Goal: Task Accomplishment & Management: Use online tool/utility

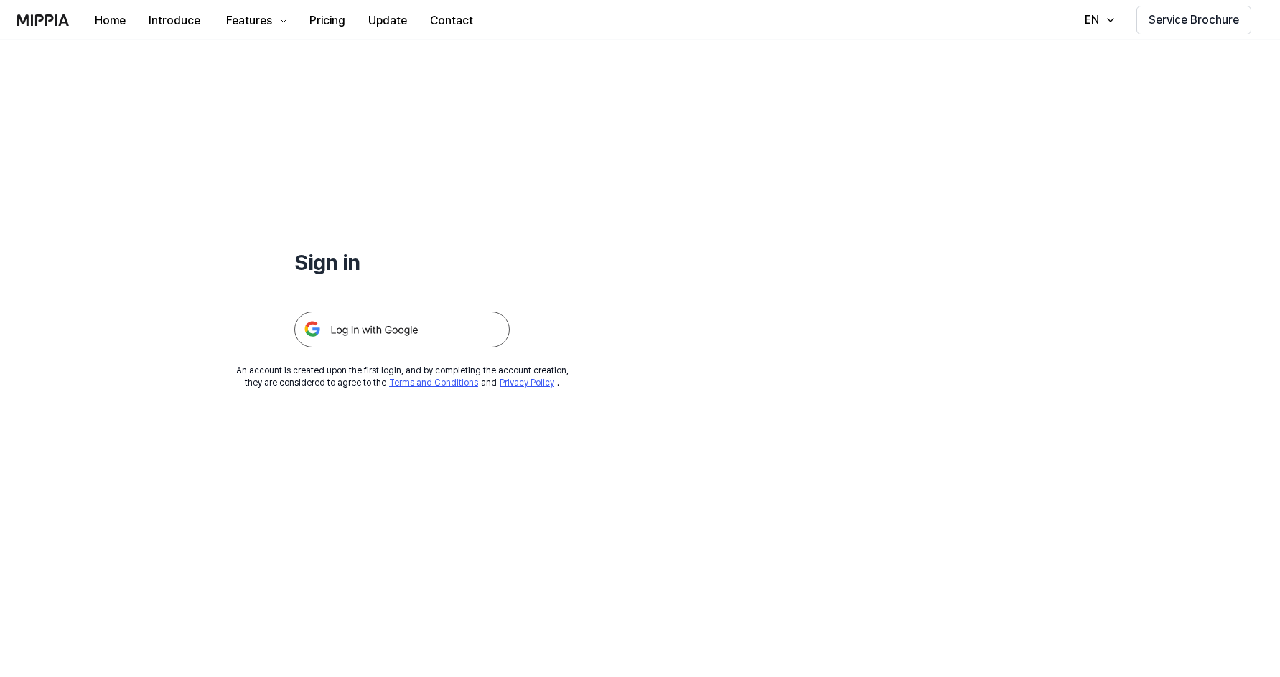
click at [449, 323] on img at bounding box center [401, 330] width 215 height 36
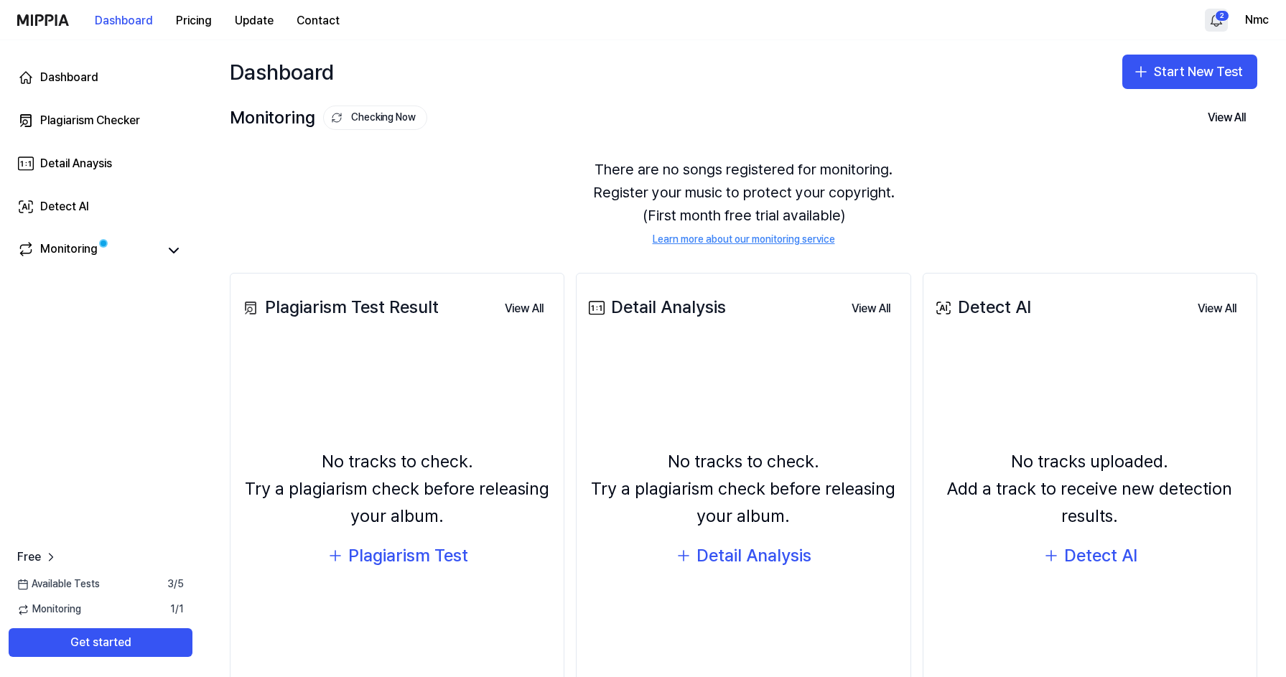
click at [1215, 20] on html "Dashboard Pricing Update Contact 2 Nmc Dashboard Plagiarism Checker Detail Anay…" at bounding box center [643, 338] width 1286 height 677
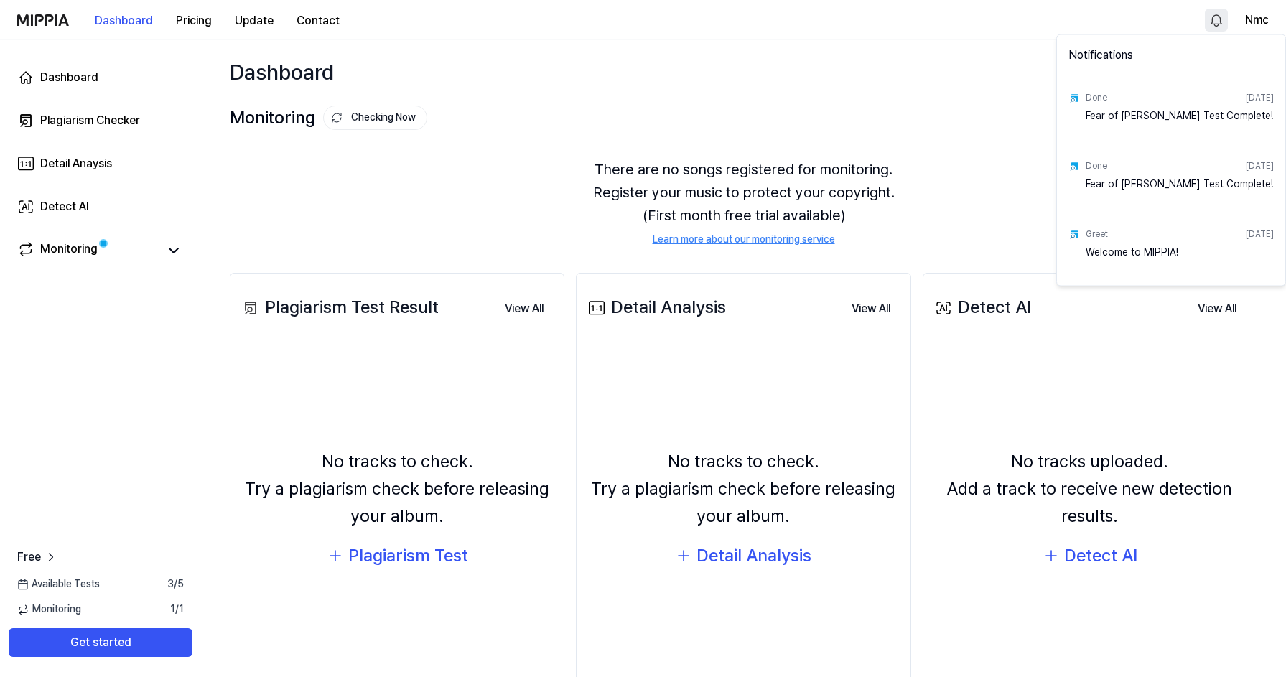
click at [1215, 20] on html "Dashboard Pricing Update Contact Nmc Dashboard Plagiarism Checker Detail Anaysi…" at bounding box center [643, 338] width 1286 height 677
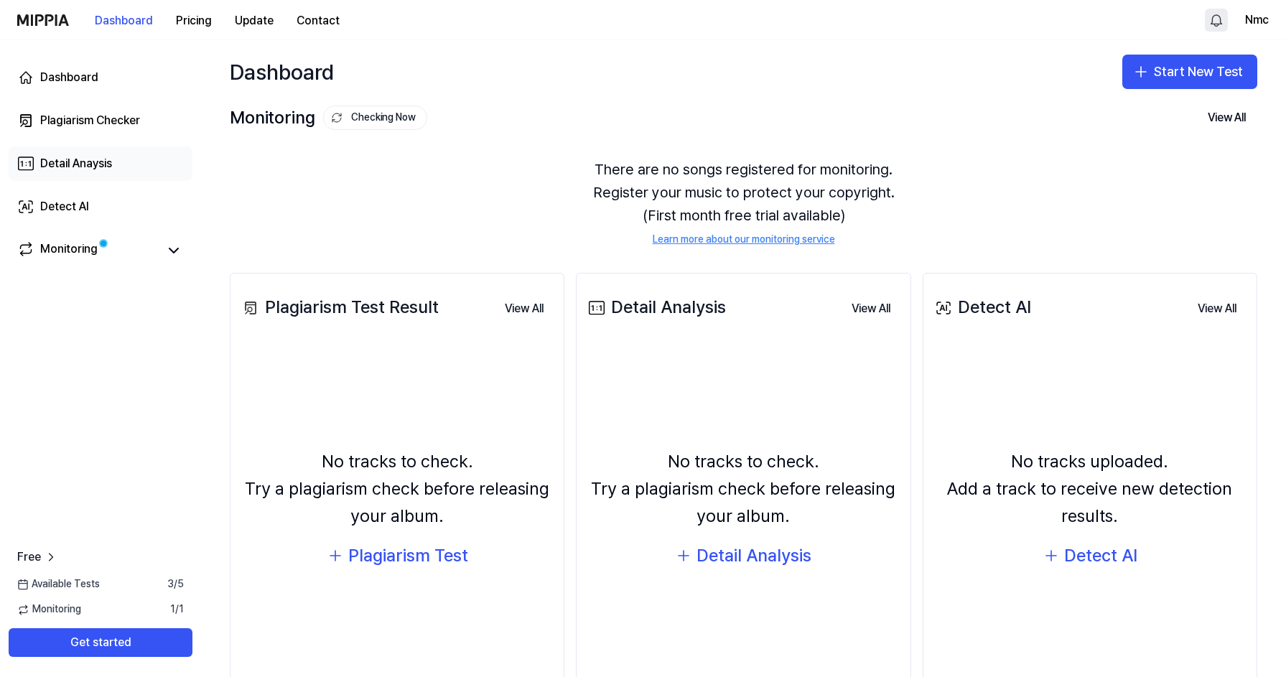
click at [89, 162] on div "Detail Anaysis" at bounding box center [76, 163] width 72 height 17
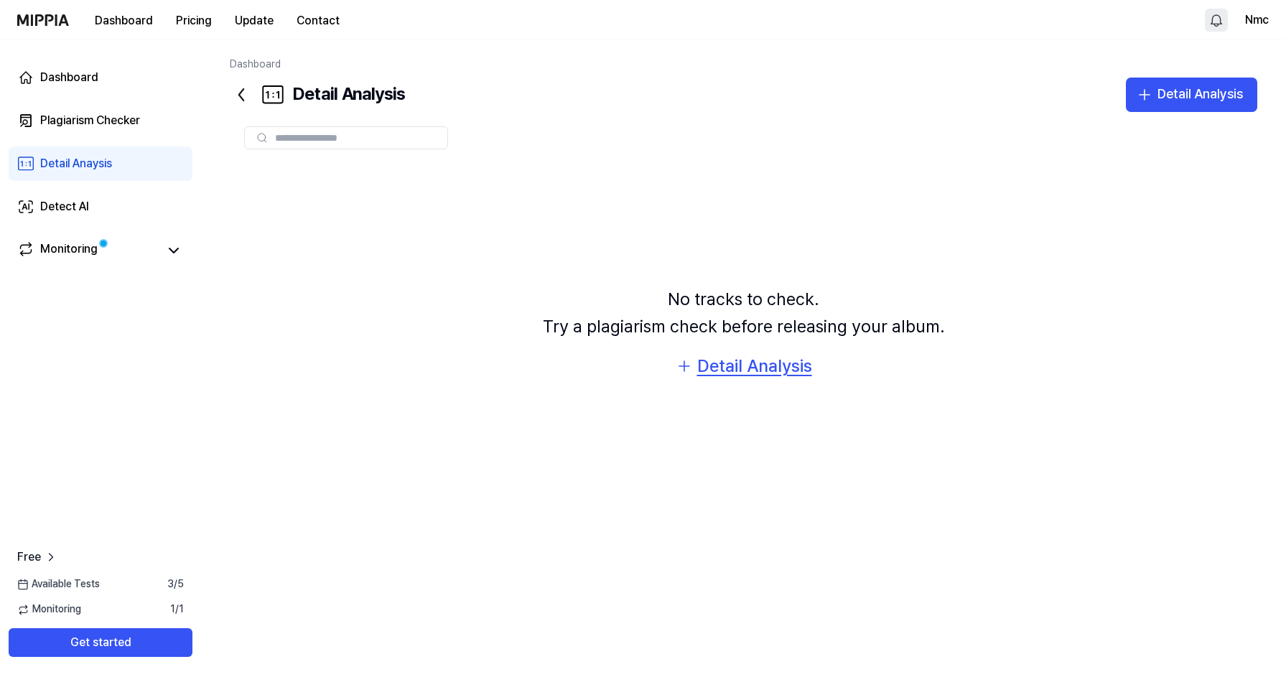
click at [762, 365] on div "Detail Analysis" at bounding box center [754, 366] width 115 height 27
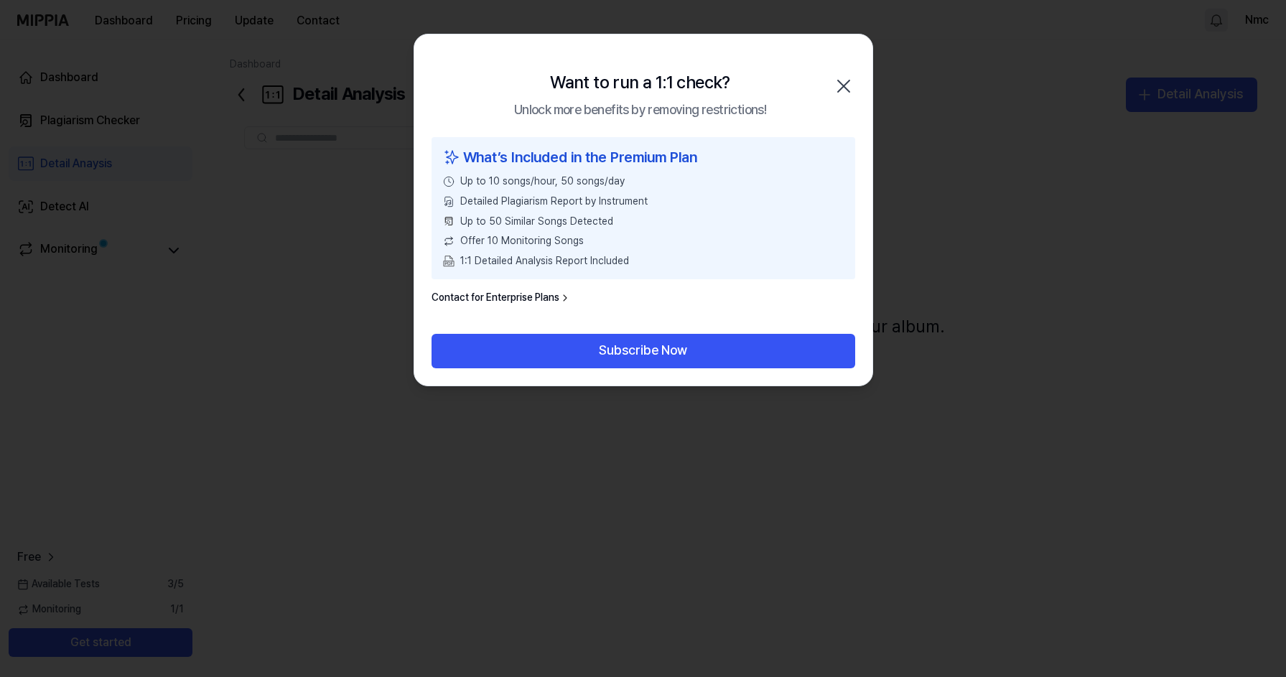
click at [853, 88] on icon "button" at bounding box center [843, 86] width 23 height 23
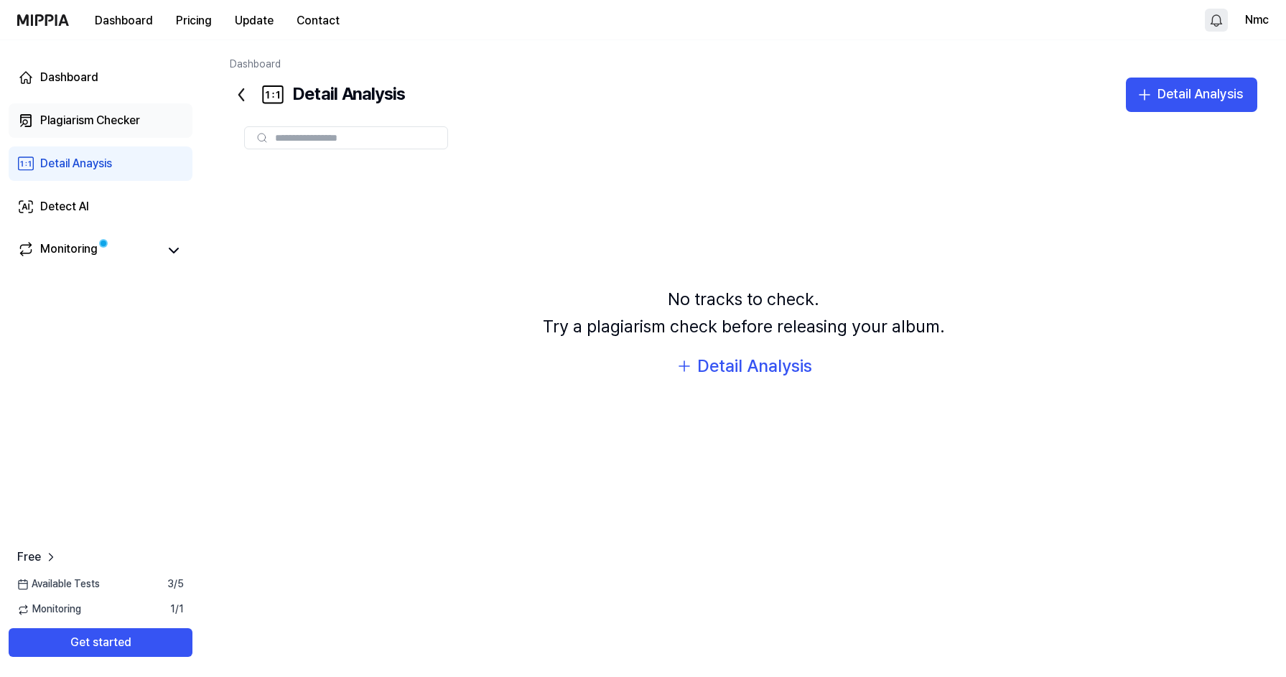
click at [107, 117] on div "Plagiarism Checker" at bounding box center [90, 120] width 100 height 17
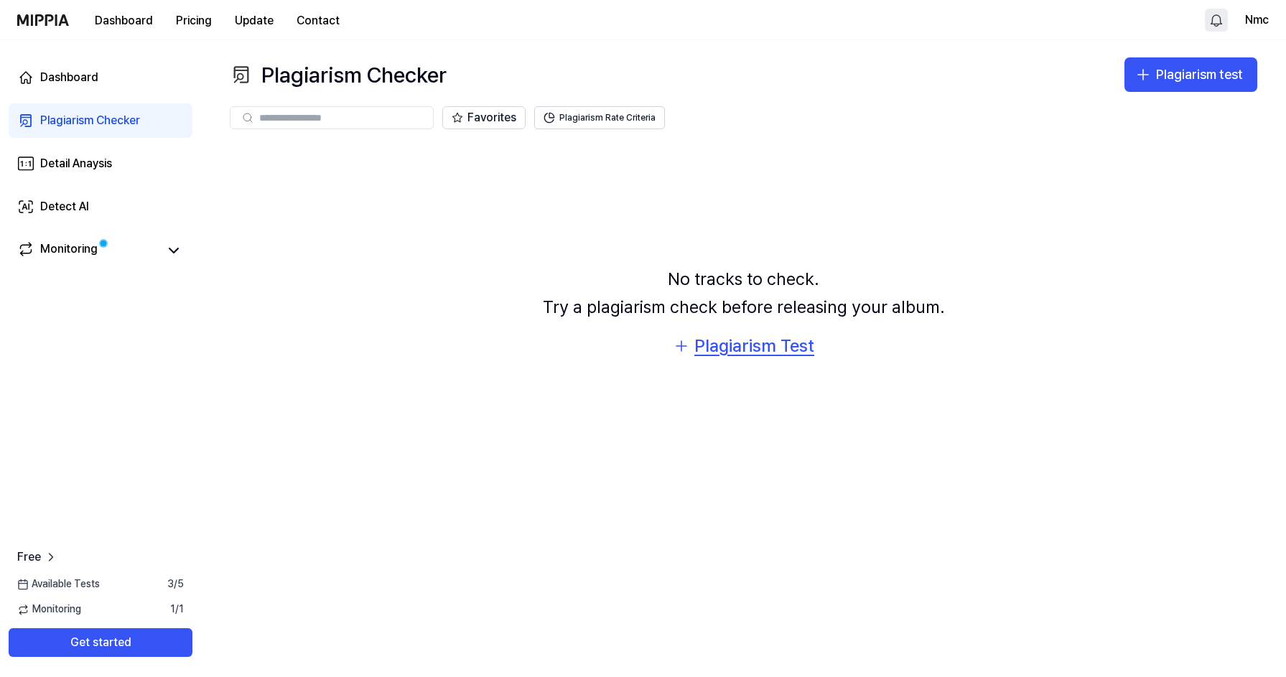
click at [762, 349] on div "Plagiarism Test" at bounding box center [754, 345] width 120 height 27
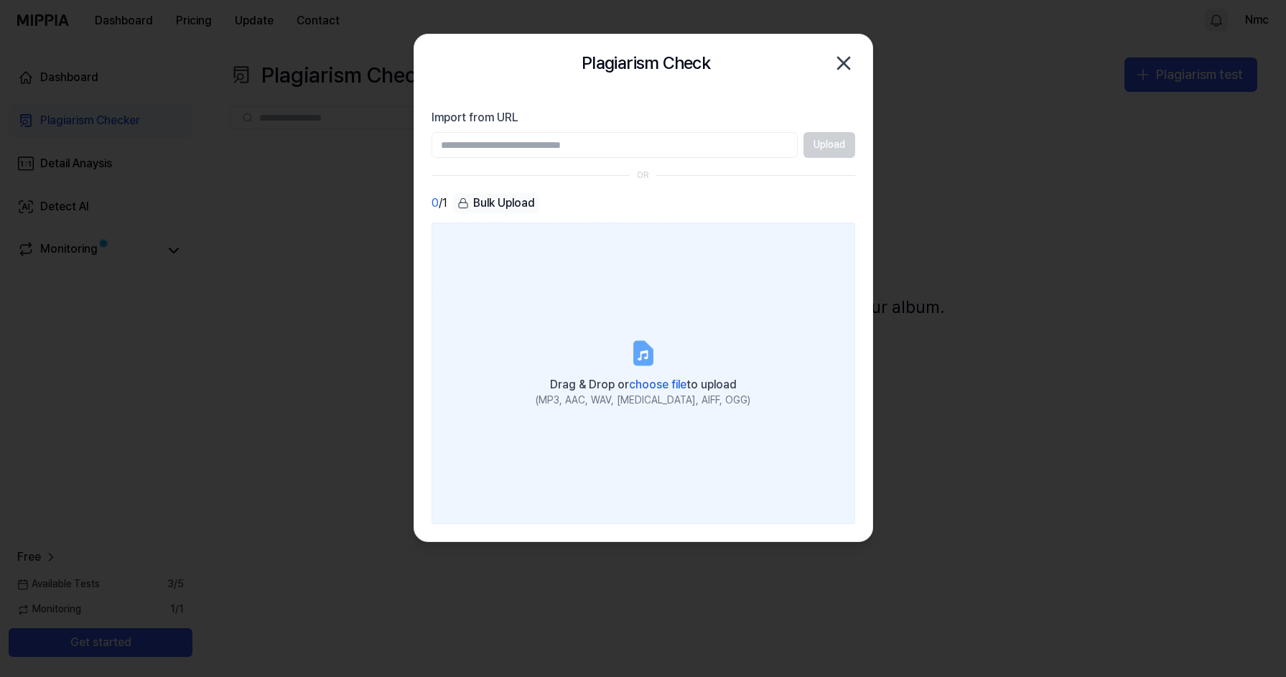
click at [648, 380] on span "choose file" at bounding box center [657, 385] width 57 height 14
click at [0, 0] on input "Drag & Drop or choose file to upload (MP3, AAC, WAV, [MEDICAL_DATA], AIFF, OGG)" at bounding box center [0, 0] width 0 height 0
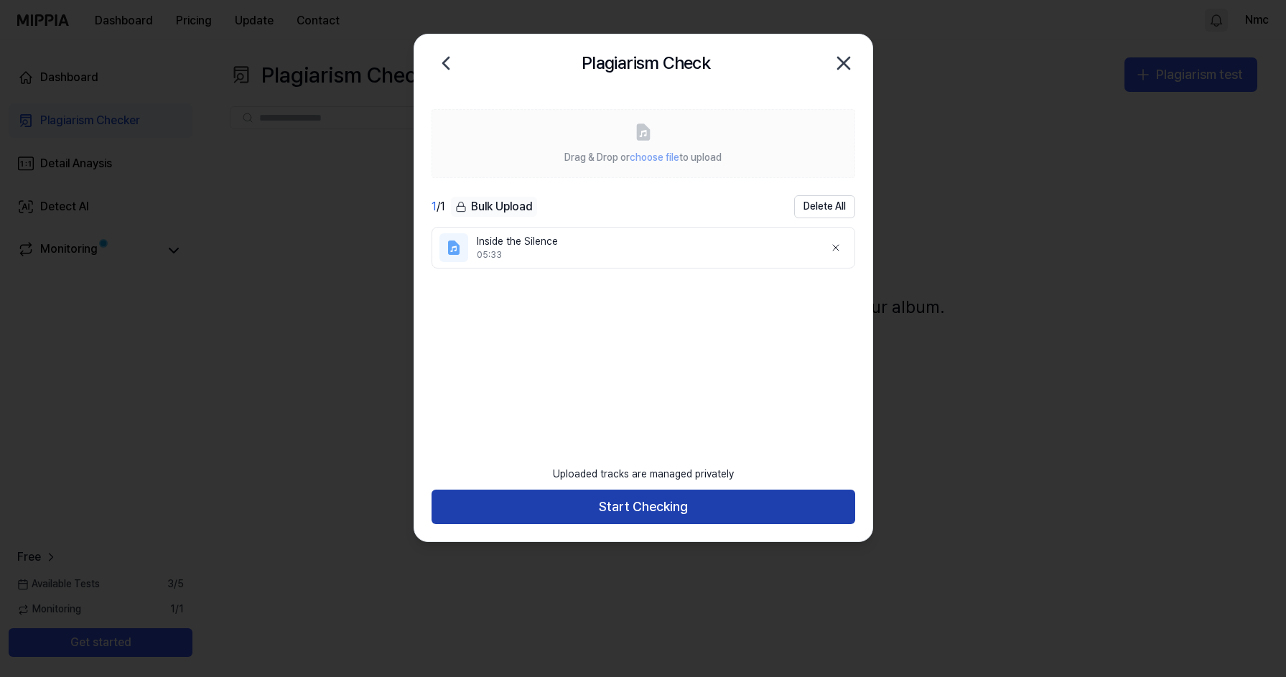
click at [666, 507] on button "Start Checking" at bounding box center [643, 507] width 424 height 34
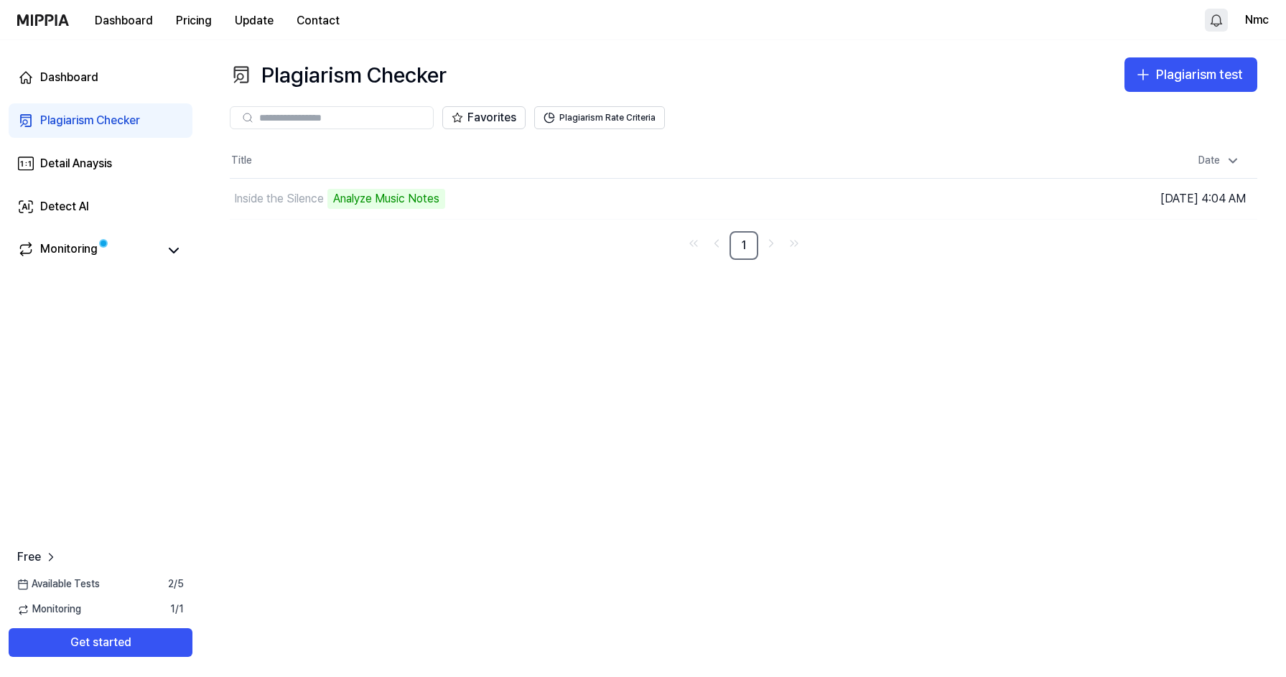
click at [952, 122] on div "Favorites Plagiarism Rate Criteria" at bounding box center [743, 117] width 1027 height 23
click at [411, 202] on div "Analyze Music Notes" at bounding box center [386, 199] width 118 height 20
click at [881, 199] on td "Inside the Silence Analyze Music Notes Go to Results" at bounding box center [615, 199] width 770 height 40
click at [899, 199] on td "Inside the Silence Analyze Music Notes Go to Results" at bounding box center [615, 199] width 770 height 40
click at [73, 256] on div "Monitoring" at bounding box center [68, 251] width 57 height 20
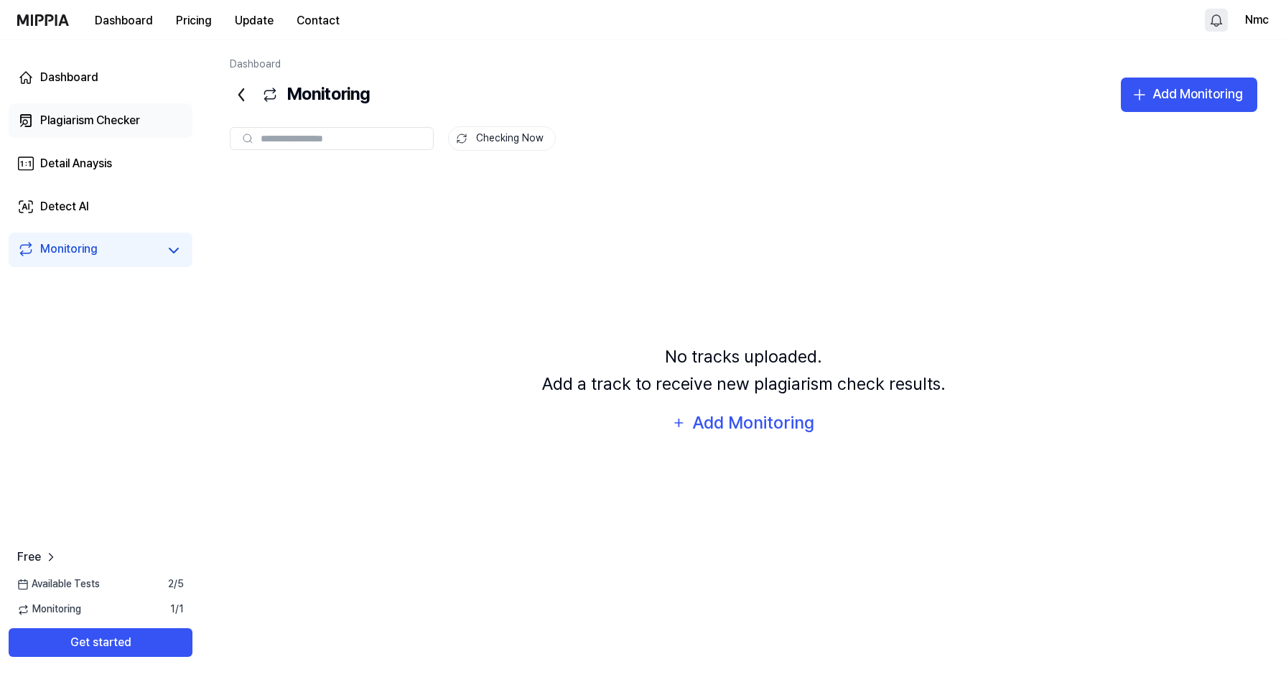
click at [82, 116] on div "Plagiarism Checker" at bounding box center [90, 120] width 100 height 17
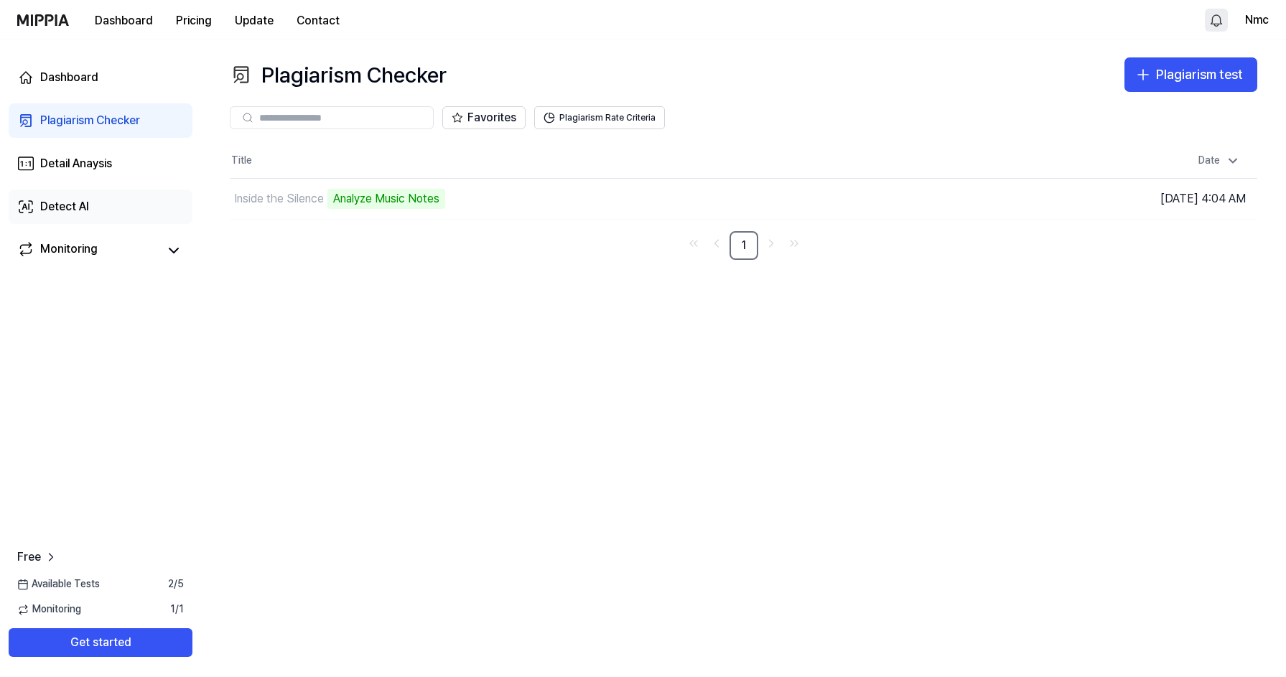
click at [70, 202] on div "Detect AI" at bounding box center [64, 206] width 49 height 17
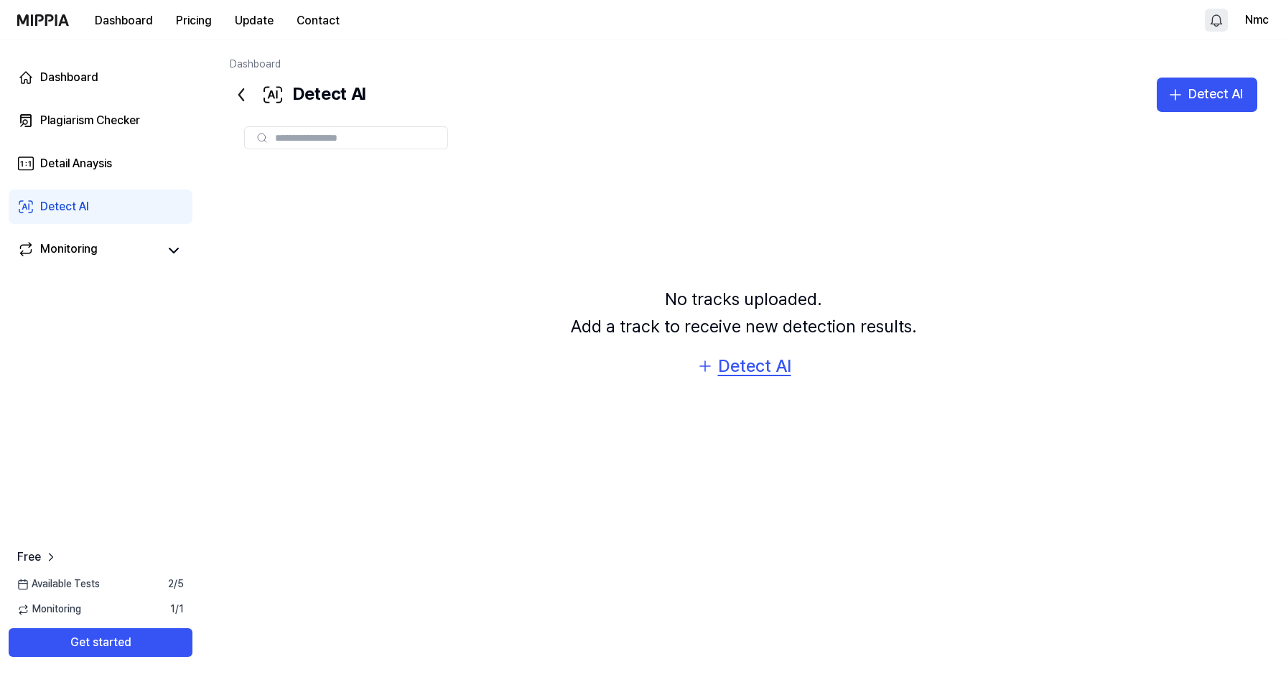
click at [752, 365] on div "Detect AI" at bounding box center [754, 366] width 73 height 27
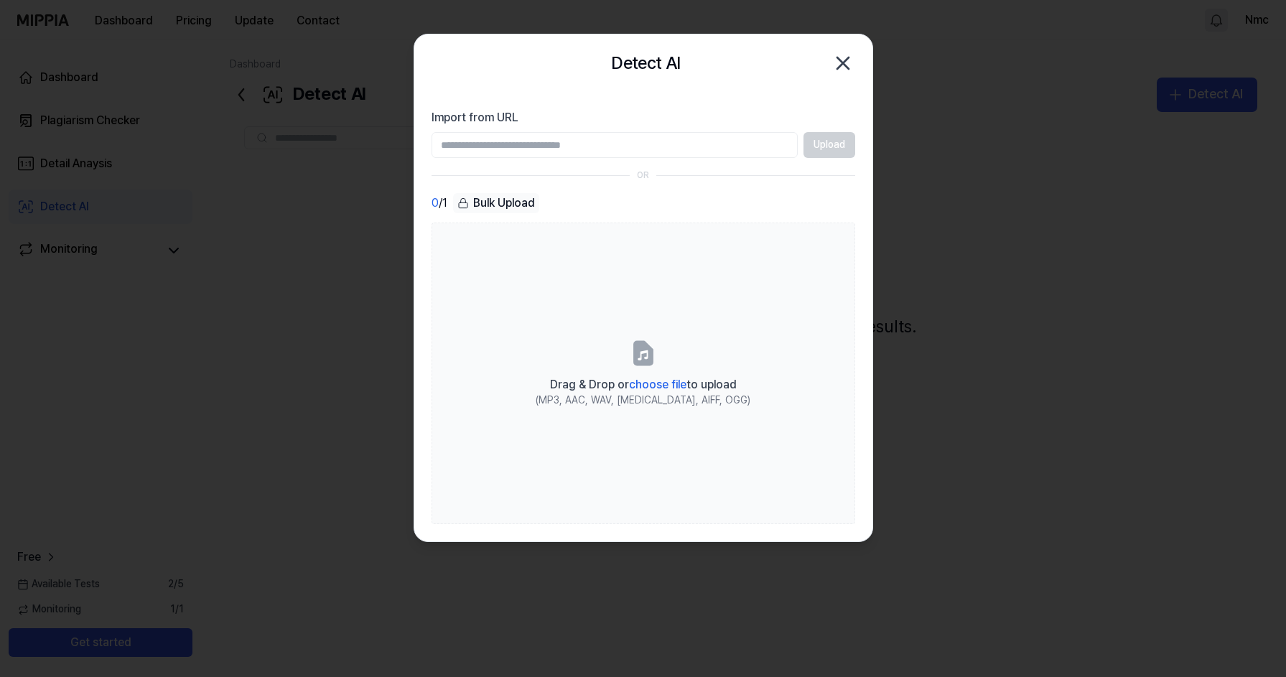
click at [845, 60] on icon "button" at bounding box center [842, 63] width 23 height 23
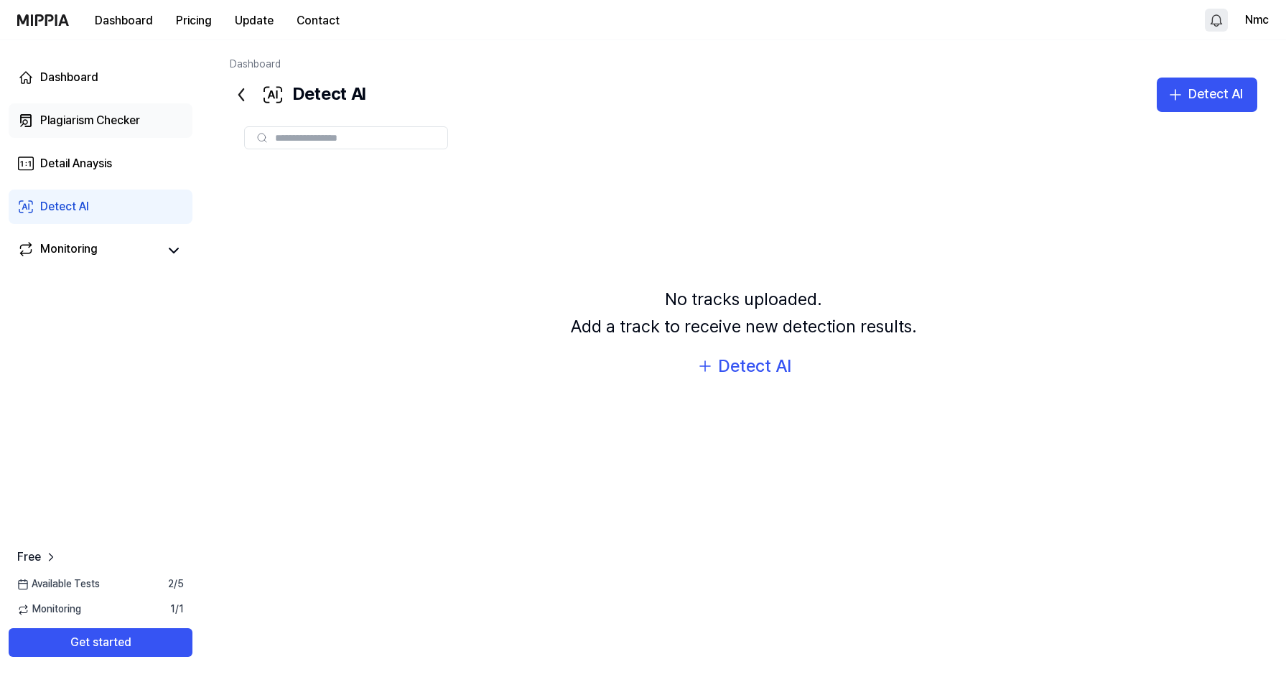
click at [117, 124] on div "Plagiarism Checker" at bounding box center [90, 120] width 100 height 17
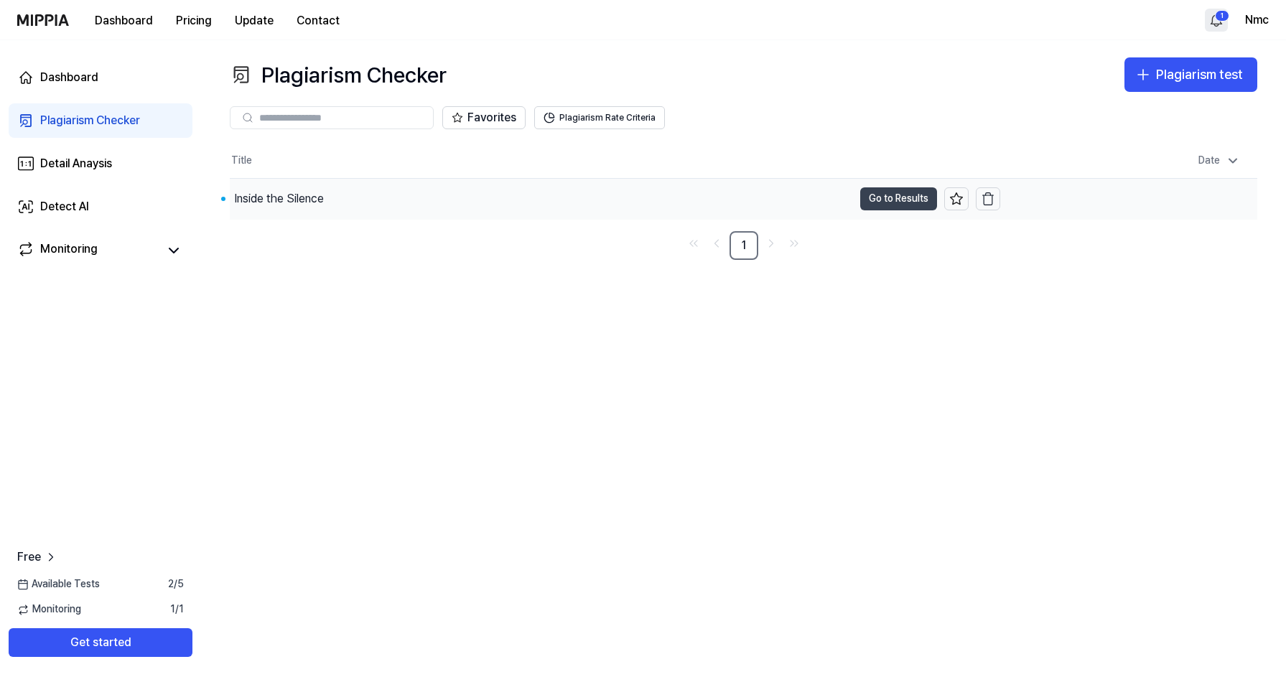
click at [911, 201] on button "Go to Results" at bounding box center [898, 198] width 77 height 23
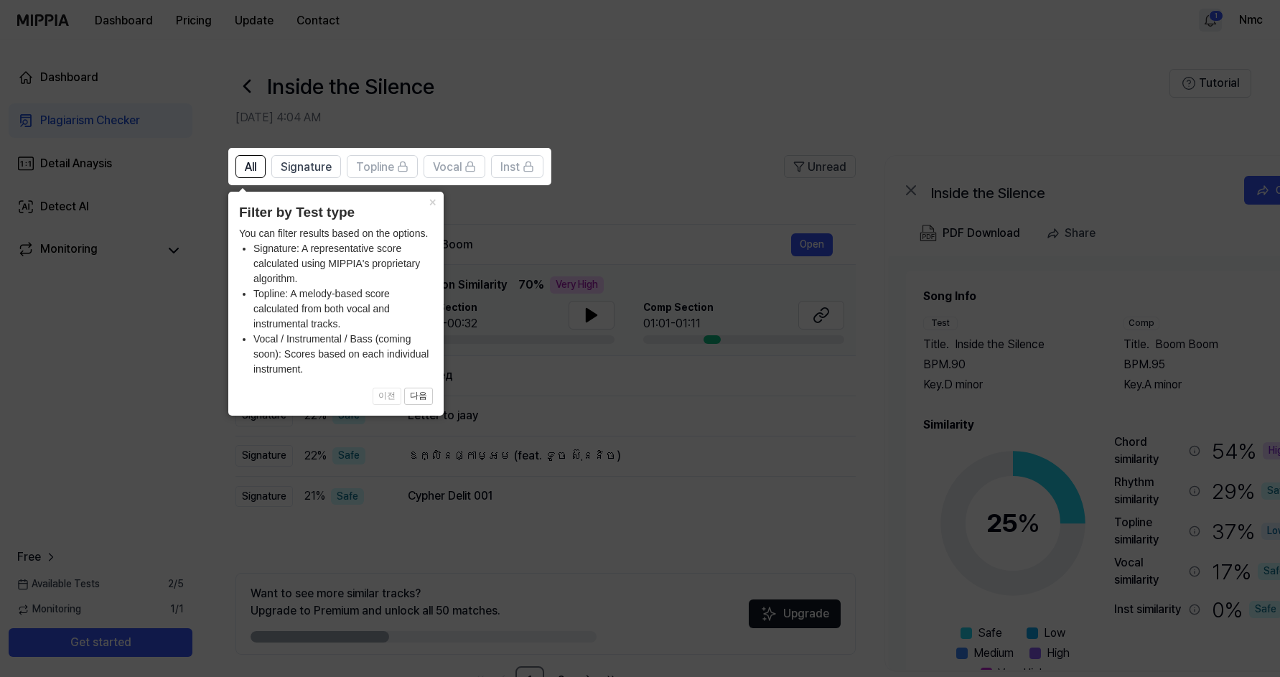
click at [673, 178] on icon at bounding box center [643, 338] width 1286 height 677
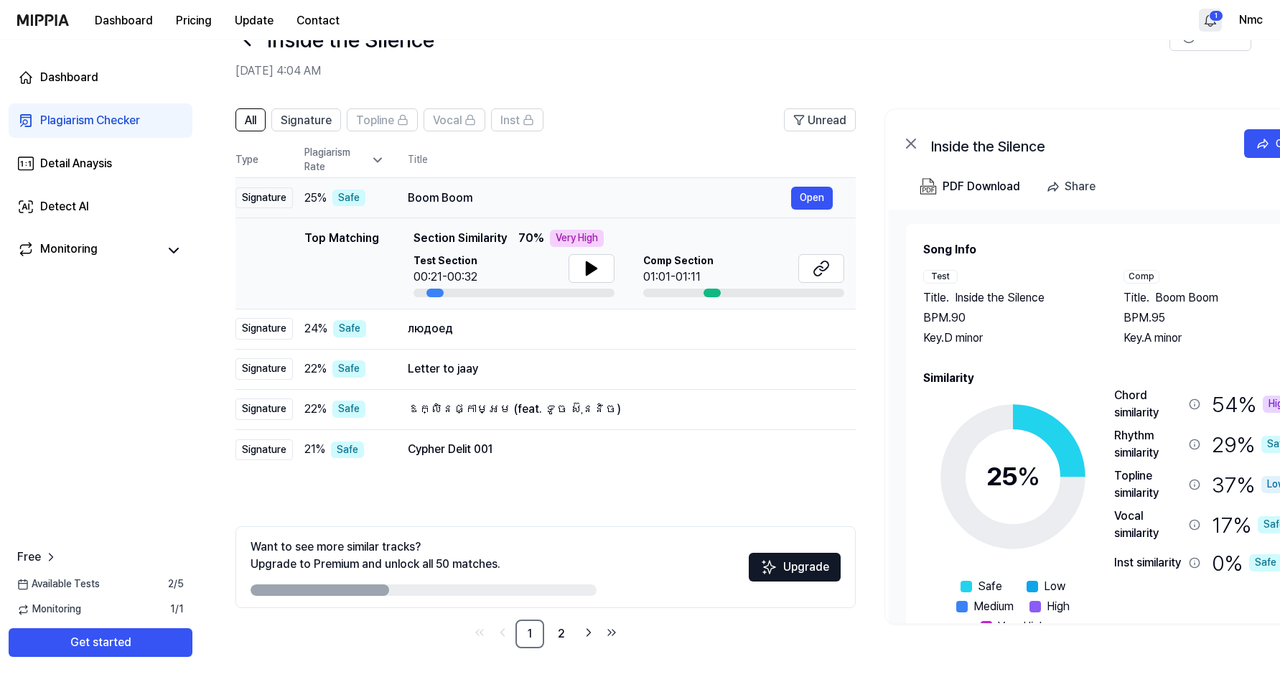
scroll to position [47, 0]
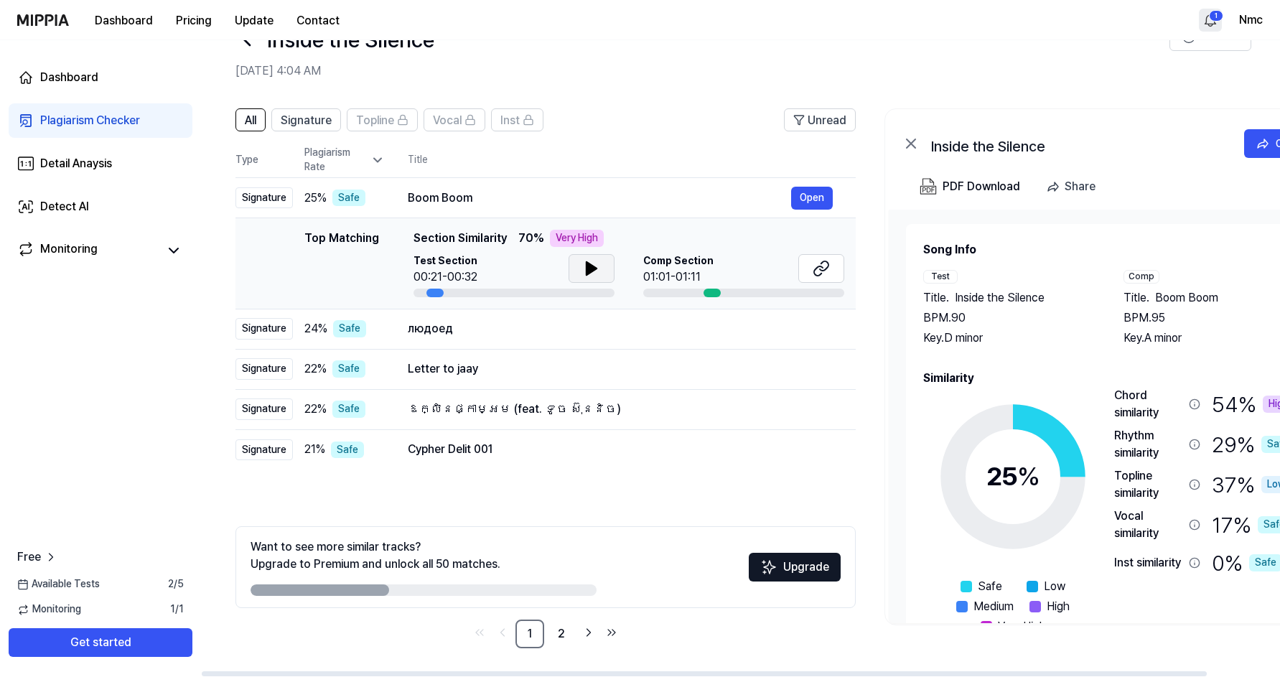
click at [589, 265] on icon at bounding box center [592, 268] width 10 height 13
click at [597, 269] on icon at bounding box center [591, 268] width 17 height 17
click at [834, 271] on button at bounding box center [821, 268] width 46 height 29
click at [986, 183] on div "PDF Download" at bounding box center [982, 186] width 78 height 19
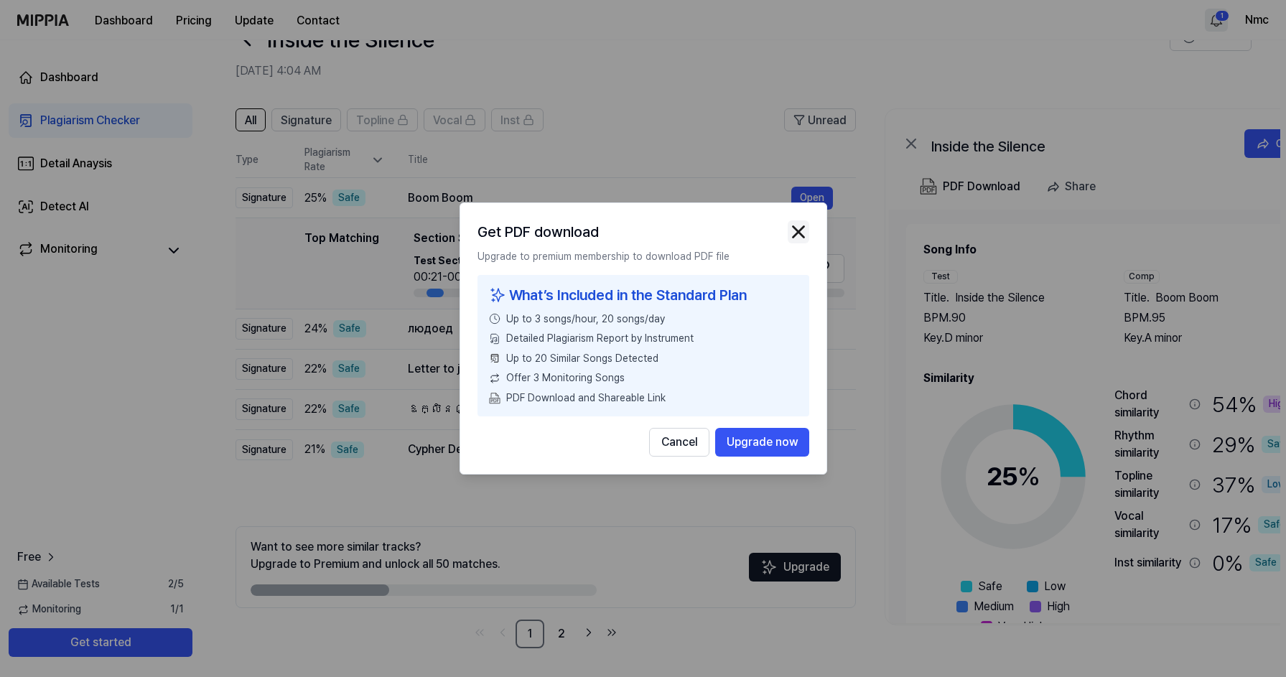
click at [799, 230] on img "button" at bounding box center [799, 232] width 22 height 22
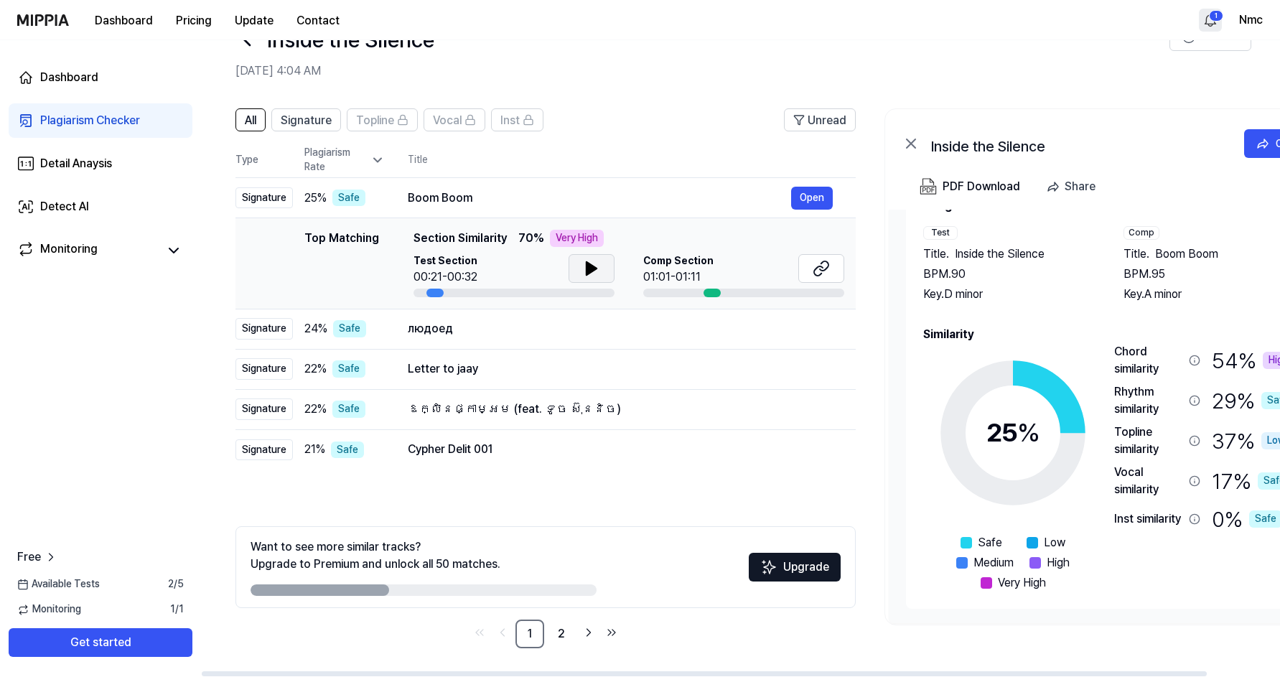
scroll to position [43, 0]
click at [565, 630] on link "2" at bounding box center [561, 634] width 29 height 29
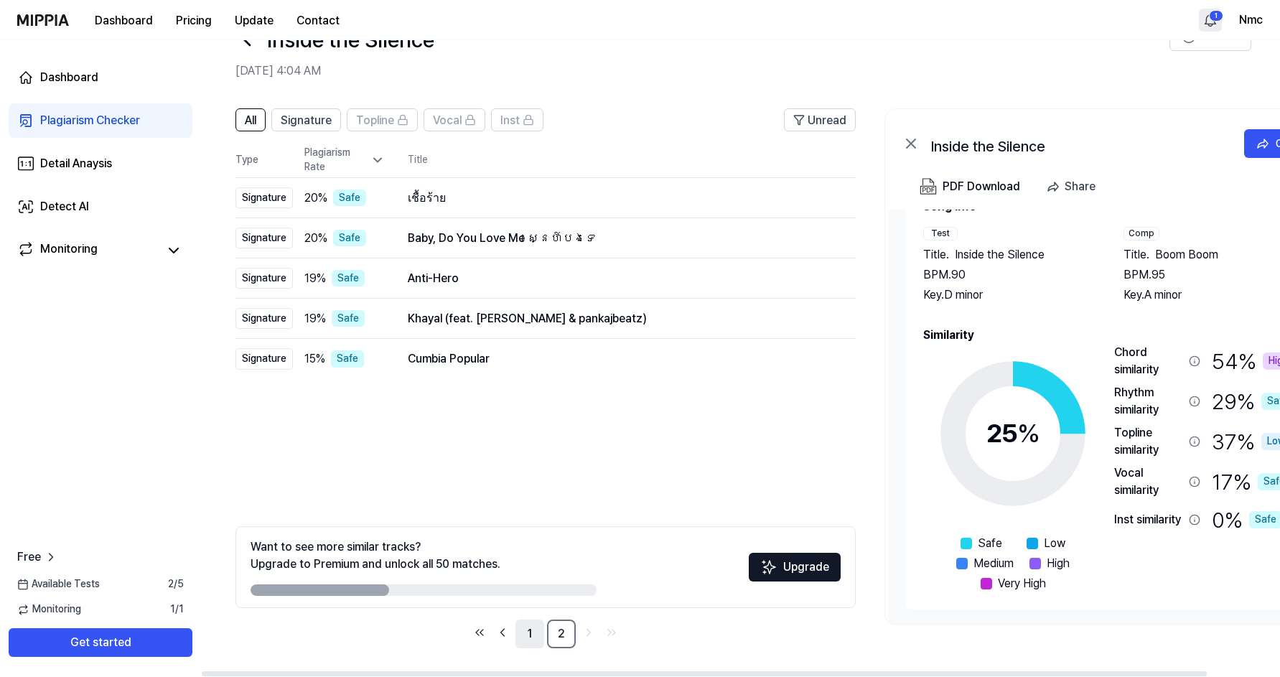
click at [532, 630] on link "1" at bounding box center [529, 634] width 29 height 29
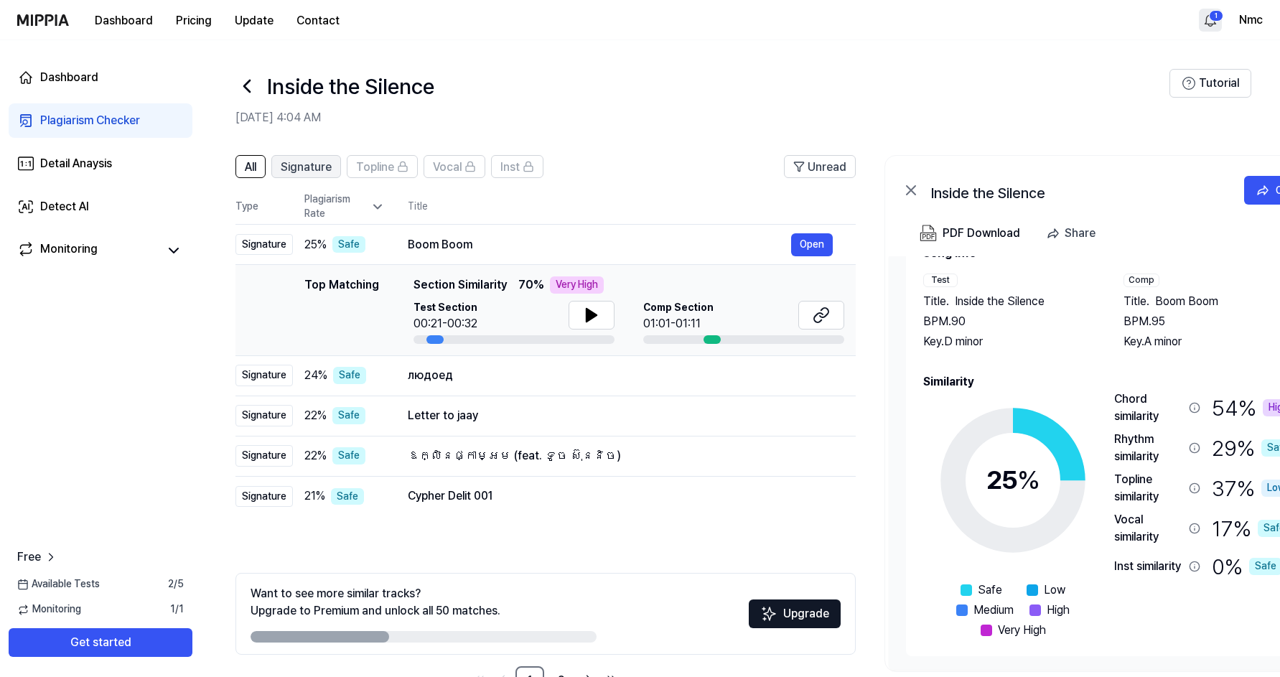
click at [314, 164] on span "Signature" at bounding box center [306, 167] width 51 height 17
click at [254, 160] on span "All" at bounding box center [250, 167] width 11 height 17
click at [95, 129] on div "Plagiarism Checker" at bounding box center [90, 120] width 100 height 17
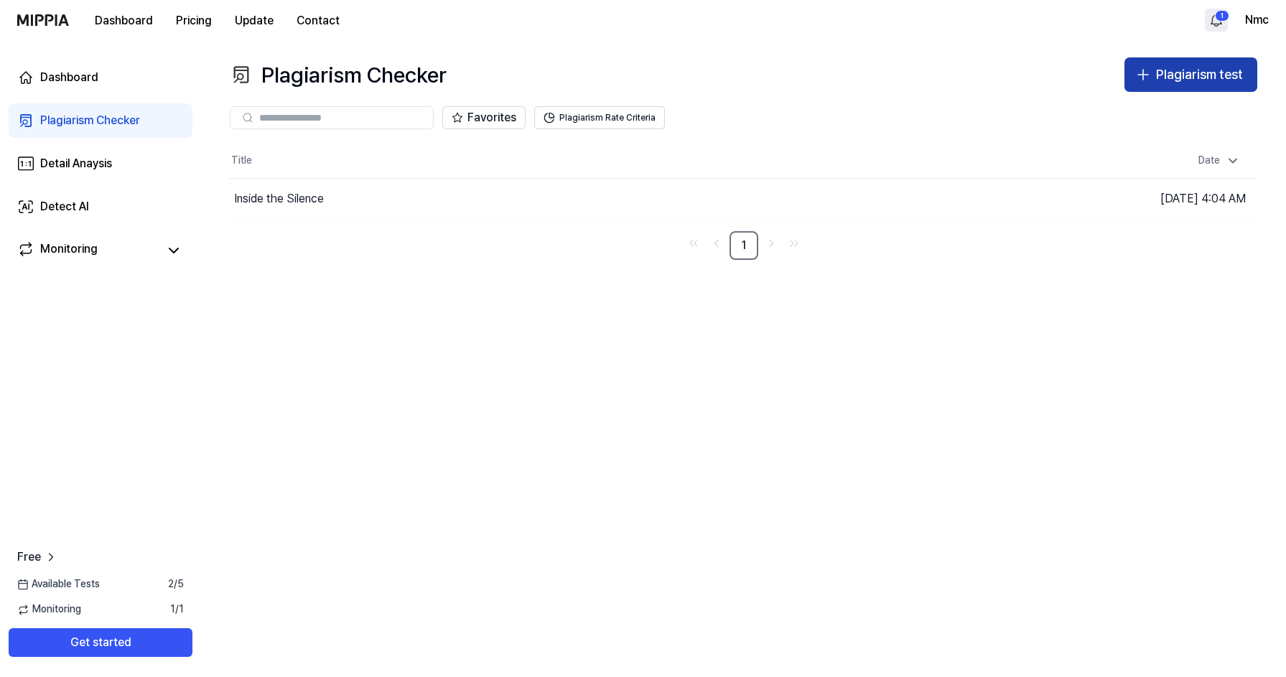
click at [1153, 78] on button "Plagiarism test" at bounding box center [1190, 74] width 133 height 34
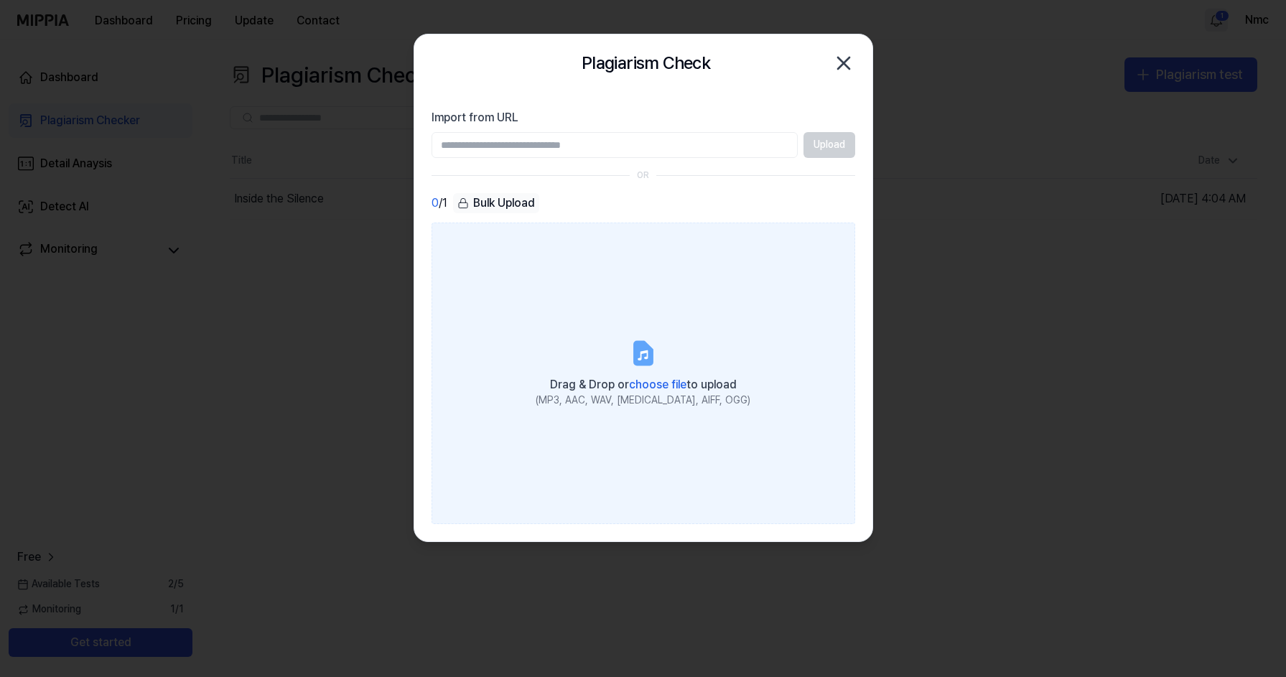
click at [650, 355] on icon at bounding box center [642, 353] width 17 height 22
click at [0, 0] on input "Drag & Drop or choose file to upload (MP3, AAC, WAV, [MEDICAL_DATA], AIFF, OGG)" at bounding box center [0, 0] width 0 height 0
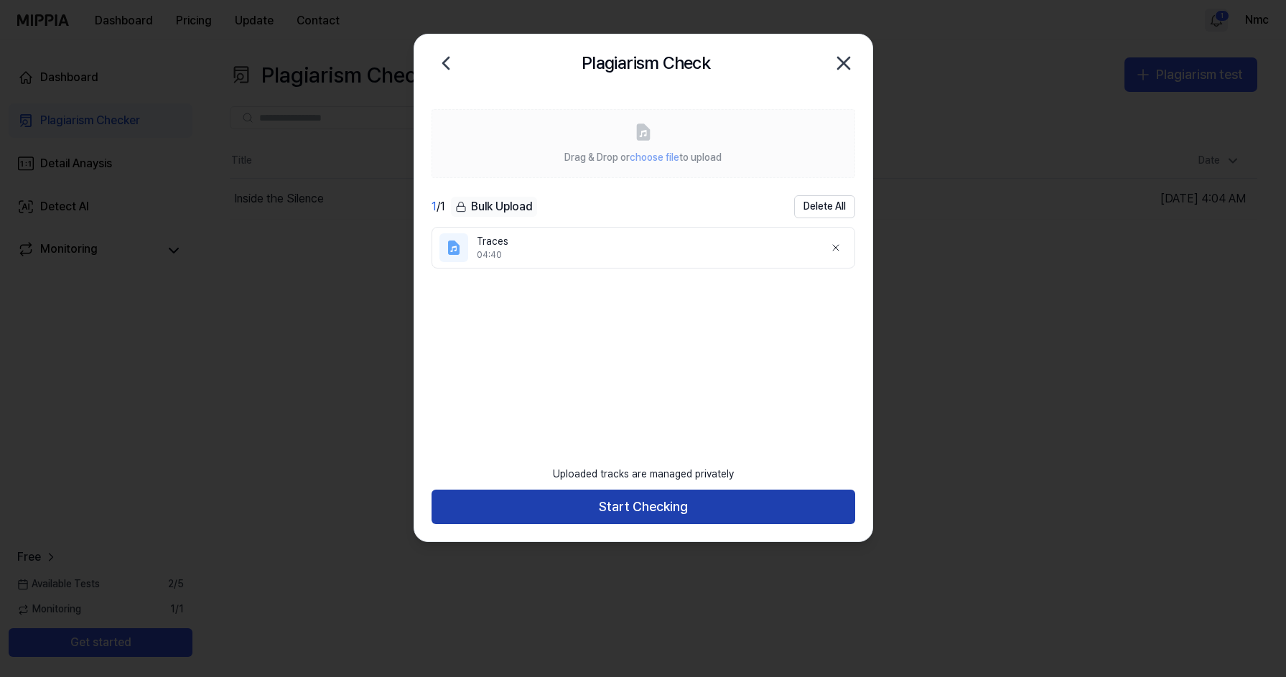
click at [736, 511] on button "Start Checking" at bounding box center [643, 507] width 424 height 34
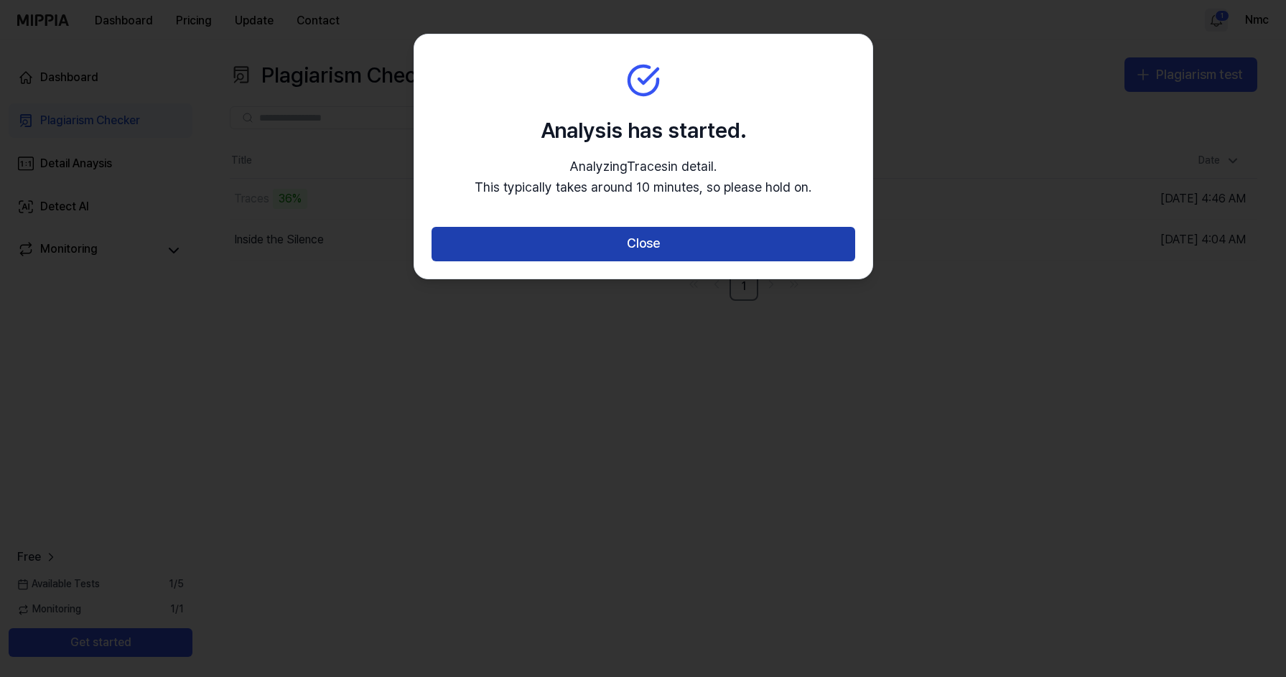
click at [711, 227] on button "Close" at bounding box center [643, 244] width 424 height 34
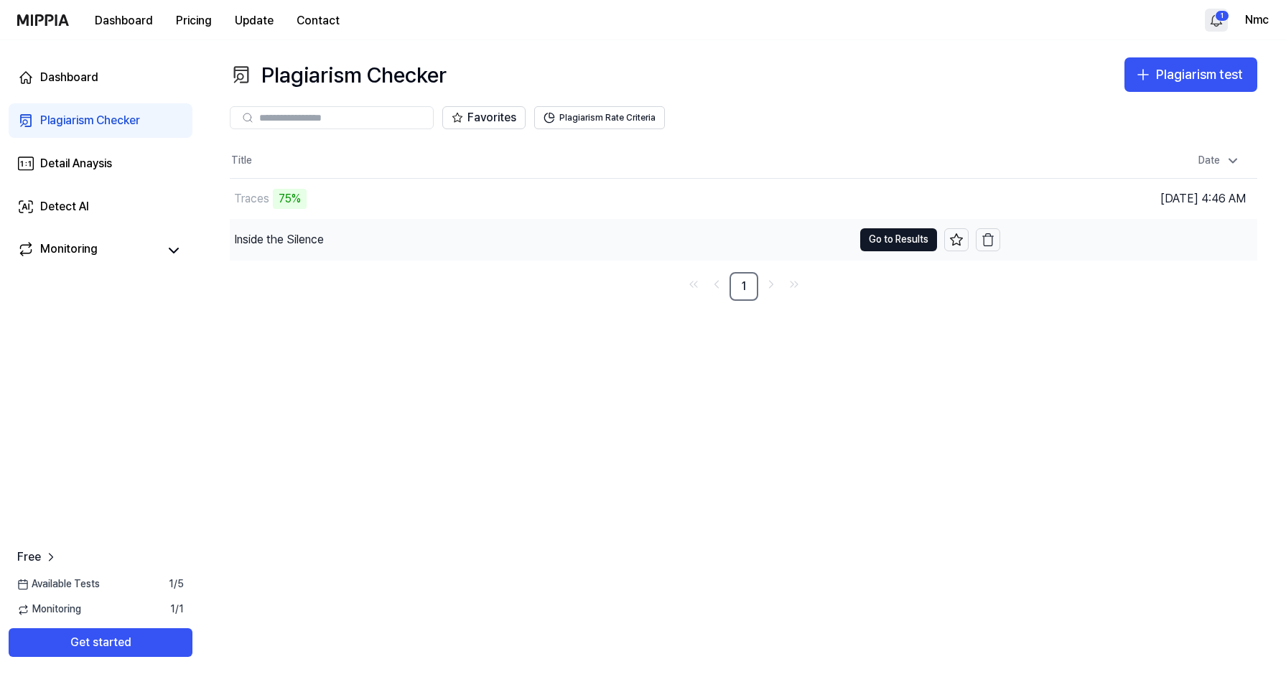
click at [533, 245] on div "Inside the Silence" at bounding box center [541, 240] width 623 height 40
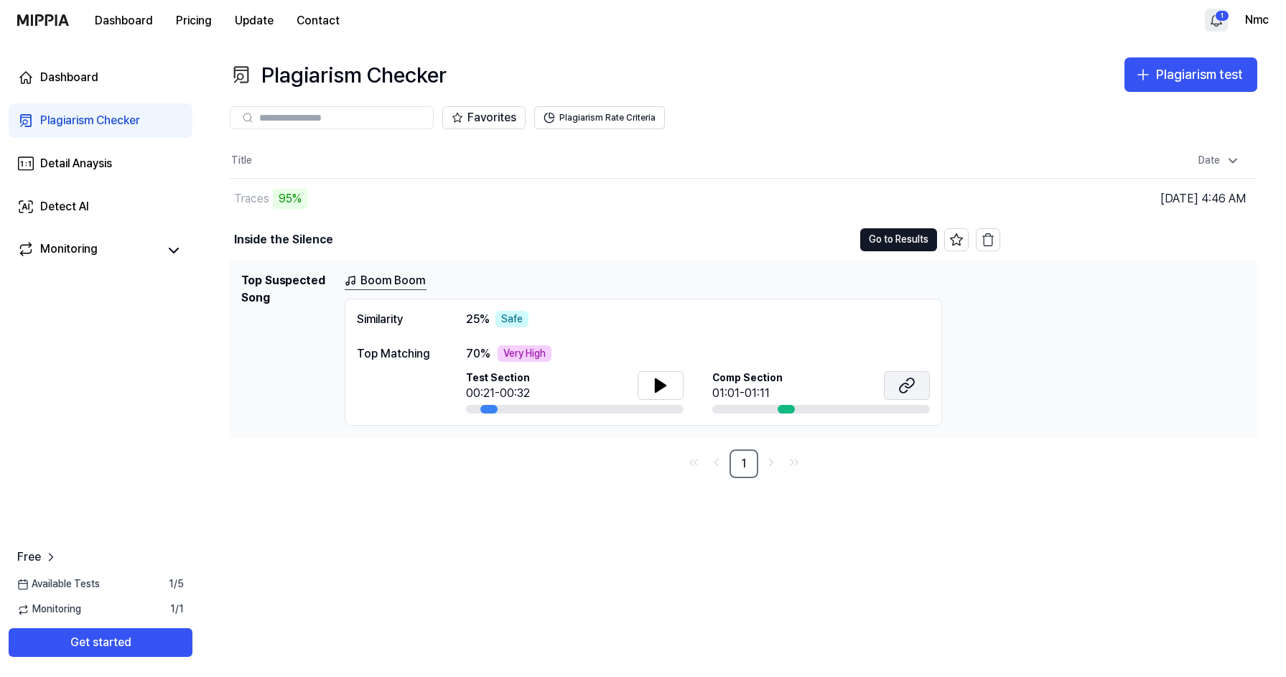
click at [904, 378] on icon at bounding box center [906, 385] width 17 height 17
click at [267, 201] on div "Traces" at bounding box center [251, 198] width 35 height 17
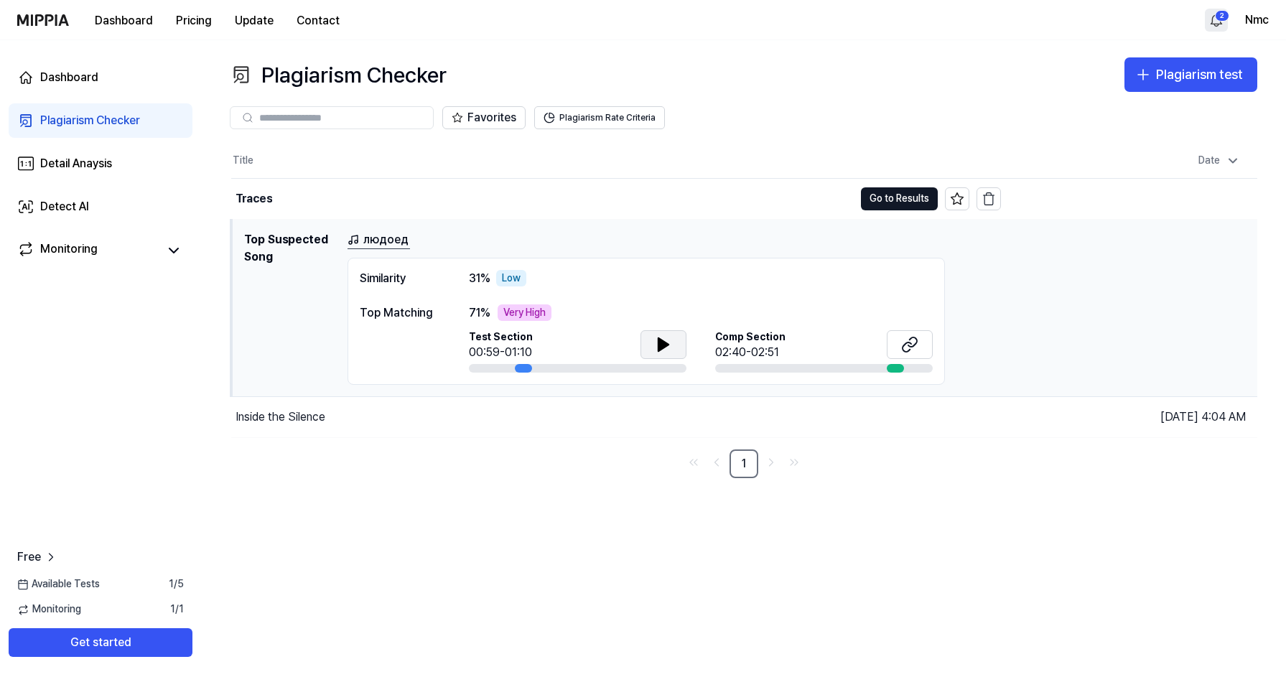
click at [658, 342] on icon at bounding box center [663, 344] width 10 height 13
click at [659, 342] on icon at bounding box center [660, 343] width 3 height 11
click at [912, 345] on icon at bounding box center [909, 344] width 17 height 17
click at [114, 121] on div "Plagiarism Checker" at bounding box center [90, 120] width 100 height 17
click at [877, 202] on button "Go to Results" at bounding box center [899, 198] width 77 height 23
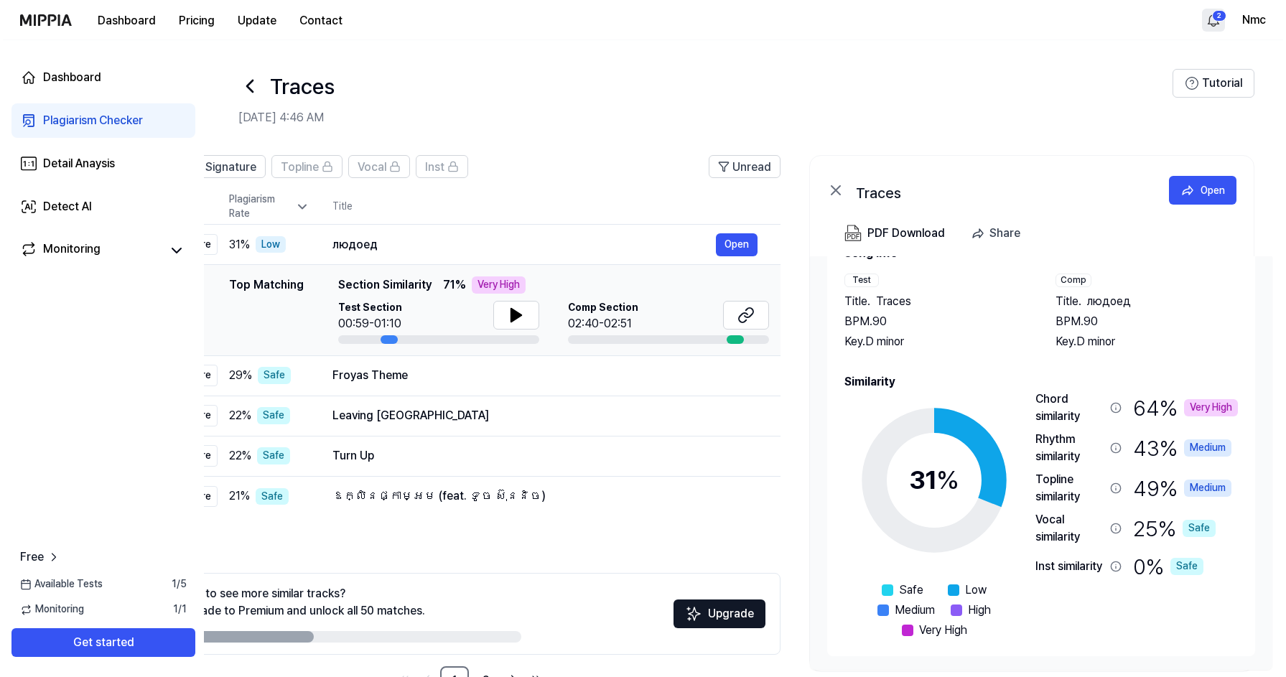
scroll to position [0, 78]
click at [1043, 564] on div "Inst similarity" at bounding box center [1066, 566] width 69 height 17
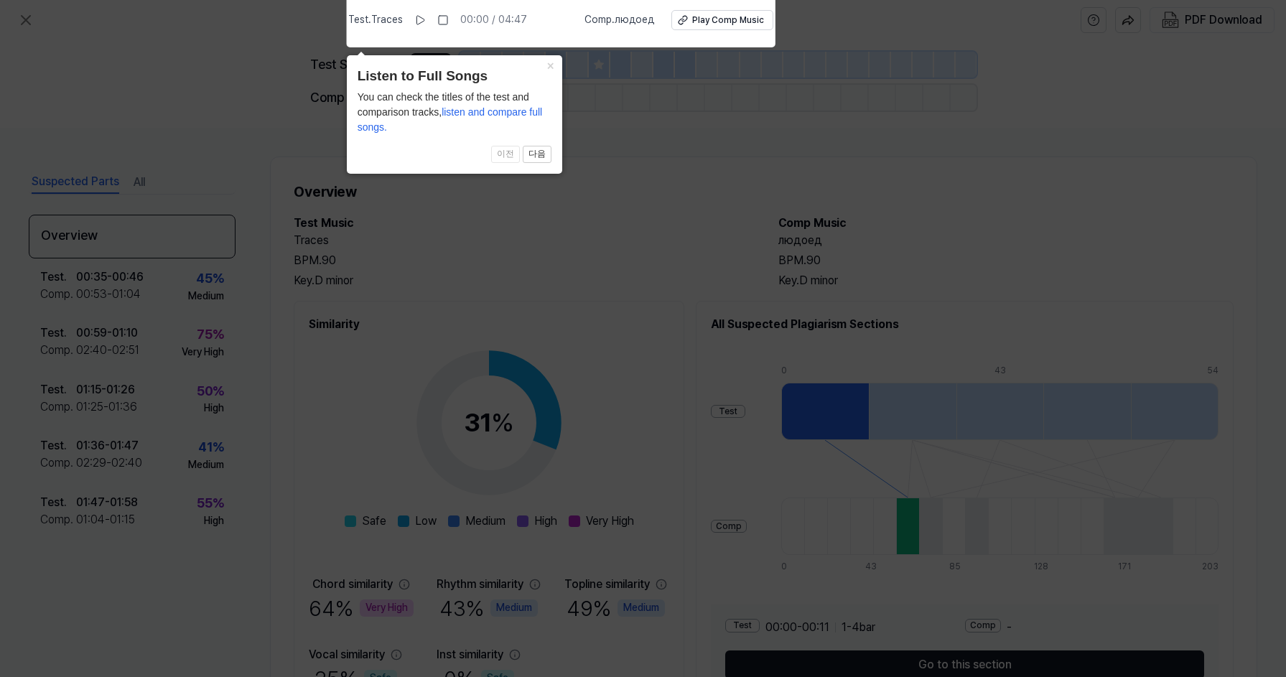
click at [946, 314] on icon at bounding box center [643, 335] width 1286 height 684
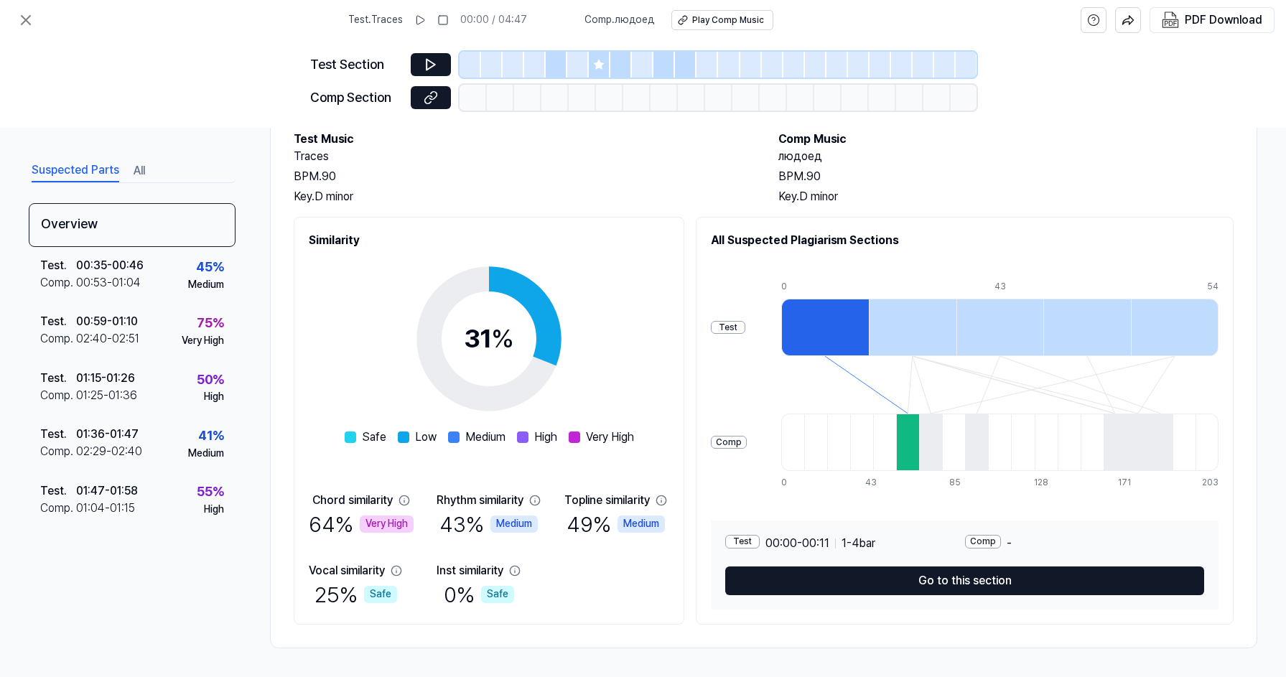
scroll to position [84, 0]
click at [207, 334] on div "Very High" at bounding box center [203, 341] width 42 height 14
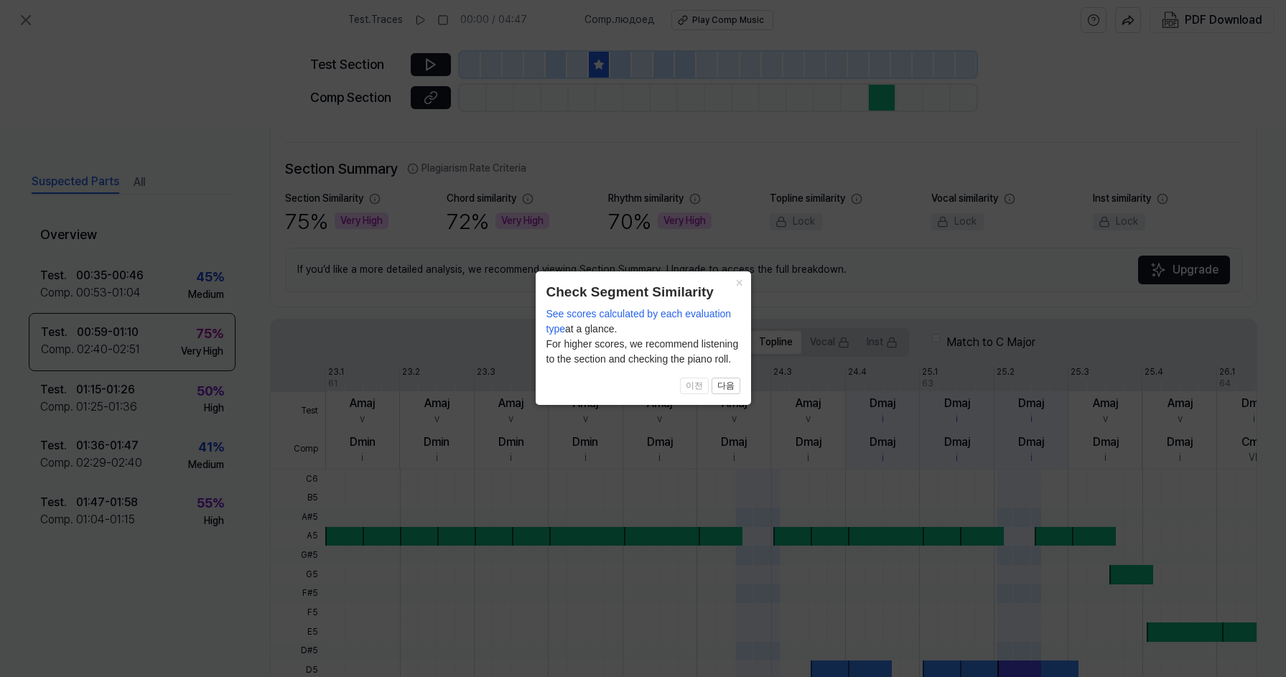
scroll to position [62, 0]
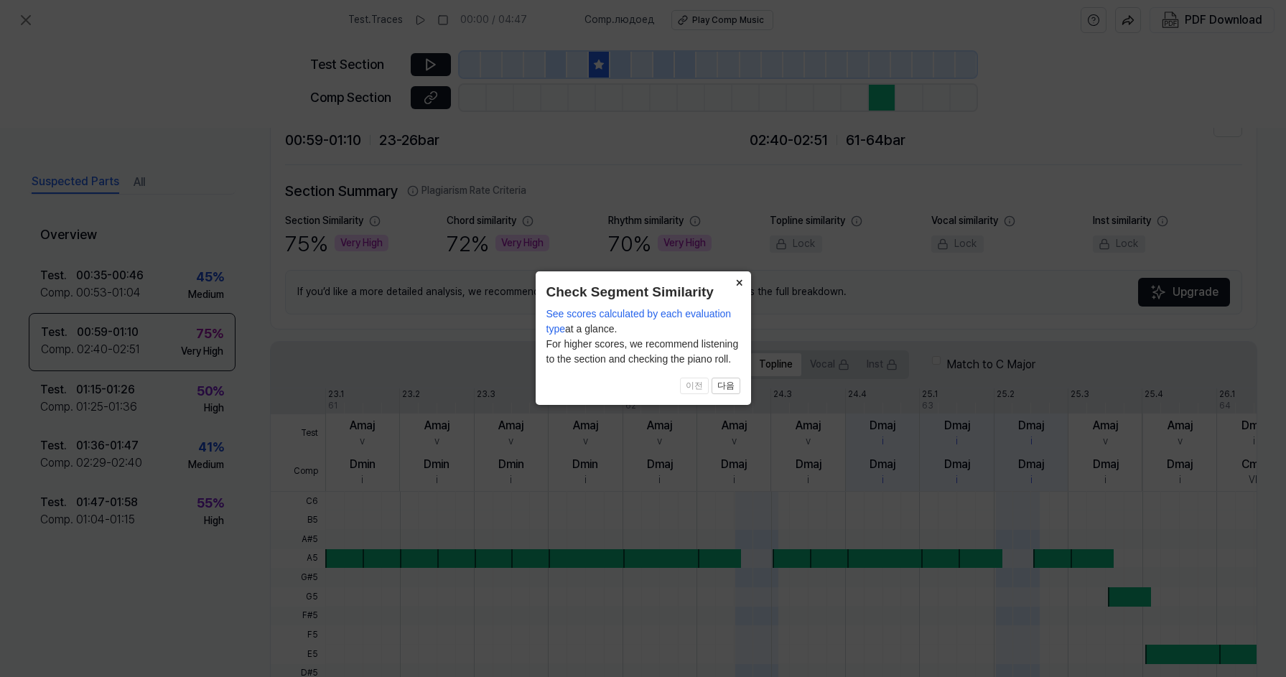
click at [740, 280] on button "×" at bounding box center [739, 281] width 23 height 20
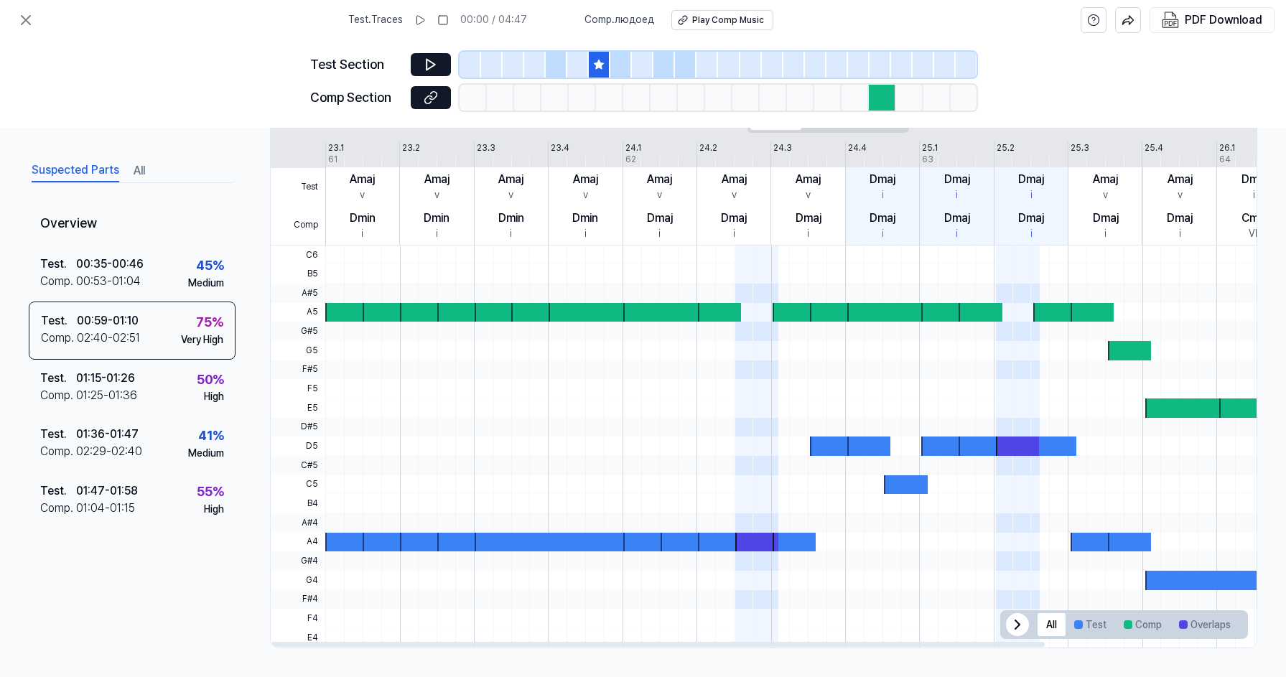
scroll to position [307, 0]
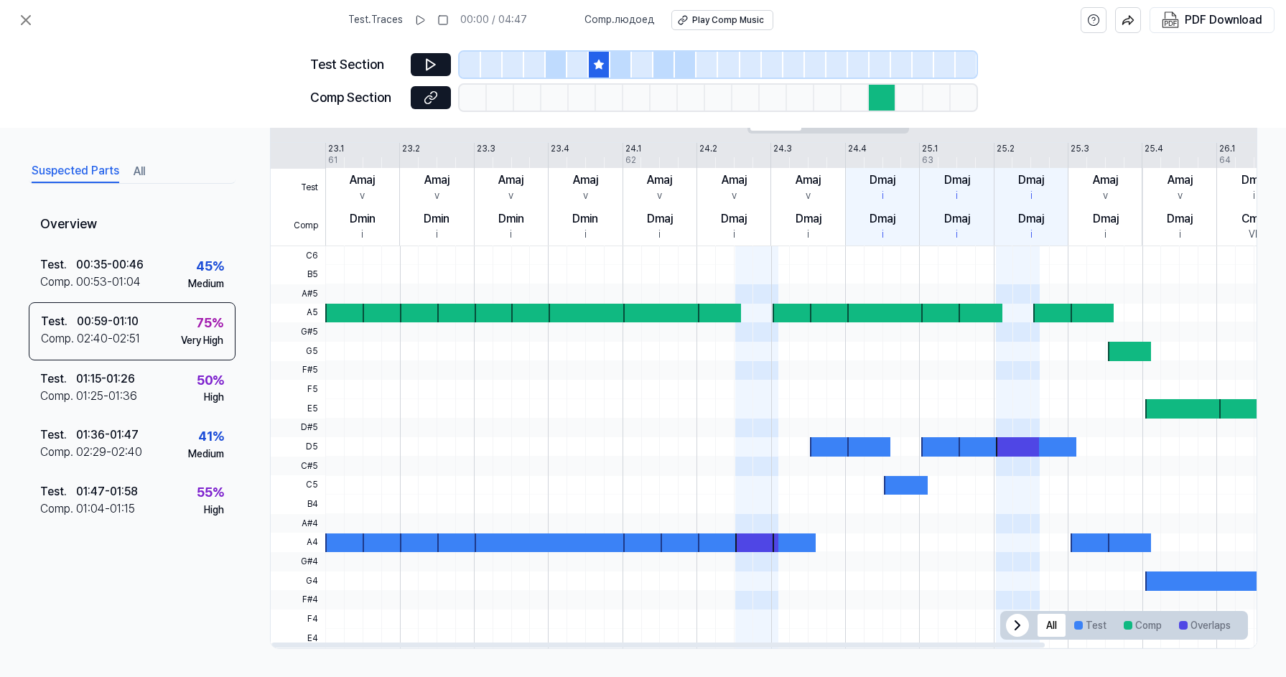
click at [752, 541] on div at bounding box center [756, 542] width 43 height 19
click at [422, 57] on button at bounding box center [431, 64] width 40 height 23
click at [427, 63] on icon at bounding box center [428, 64] width 2 height 9
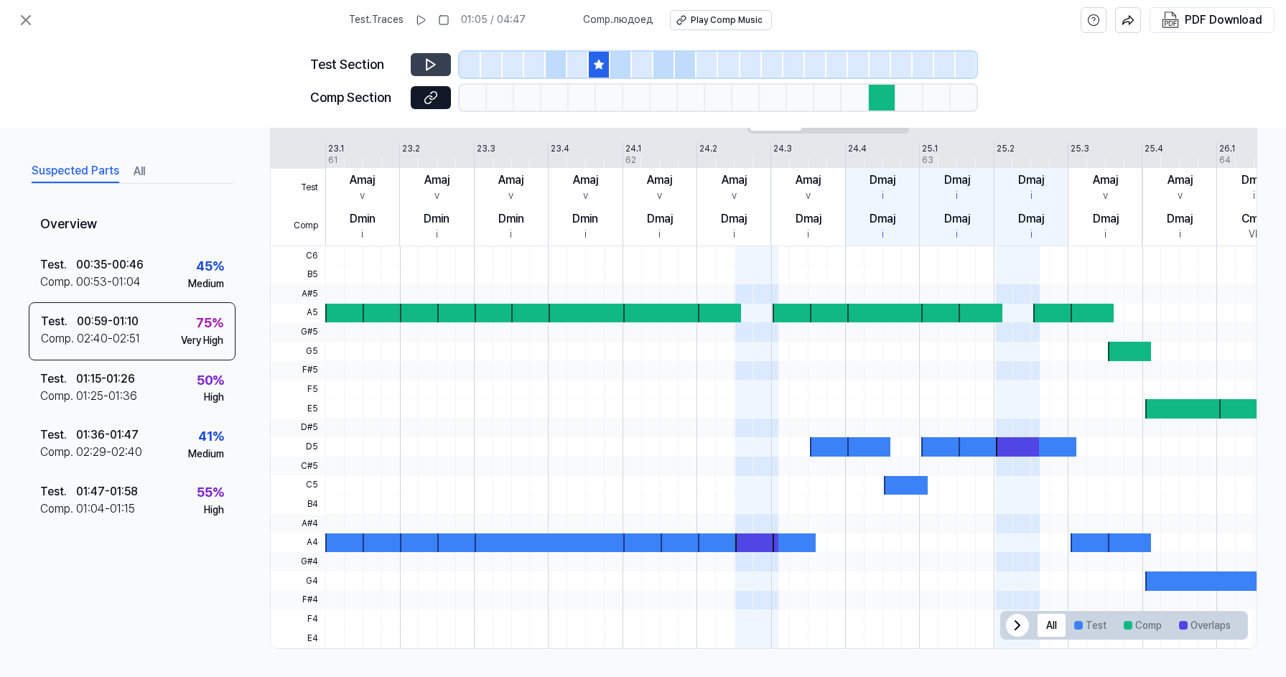
click at [275, 45] on div "Test Section Comp Section" at bounding box center [643, 84] width 1286 height 88
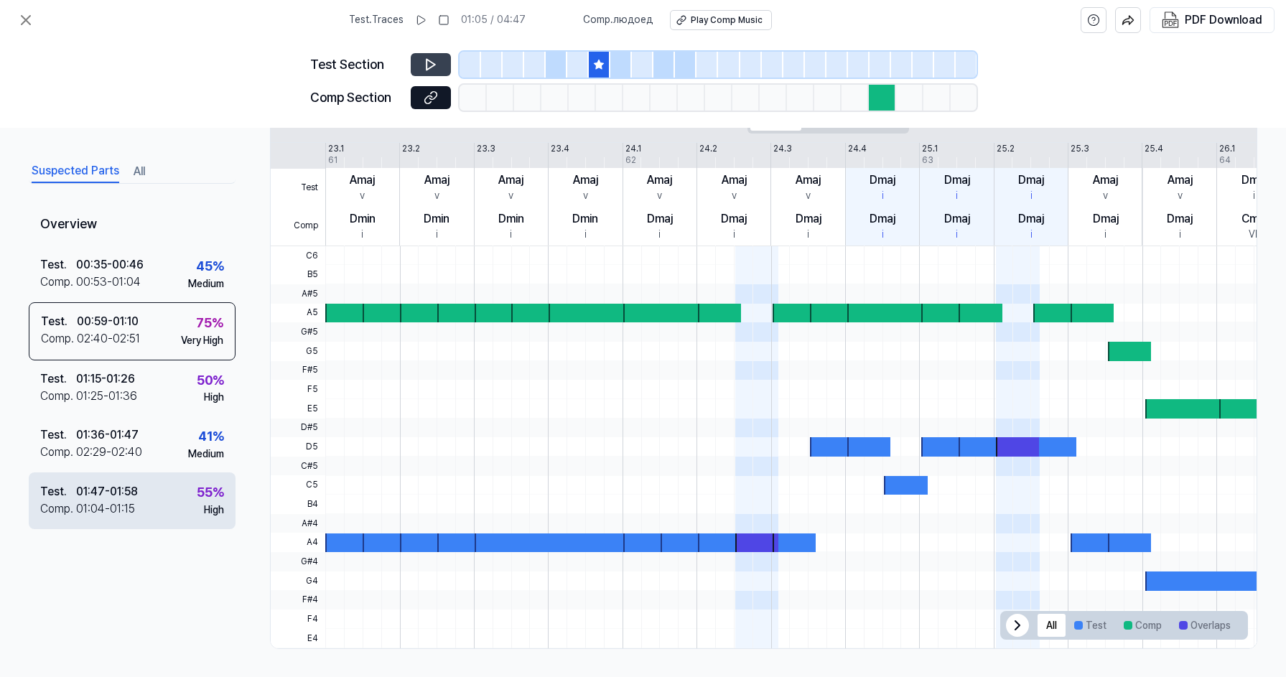
click at [190, 503] on div "Test . 01:47 - 01:58 Comp . 01:04 - 01:15 55 % High" at bounding box center [132, 500] width 207 height 56
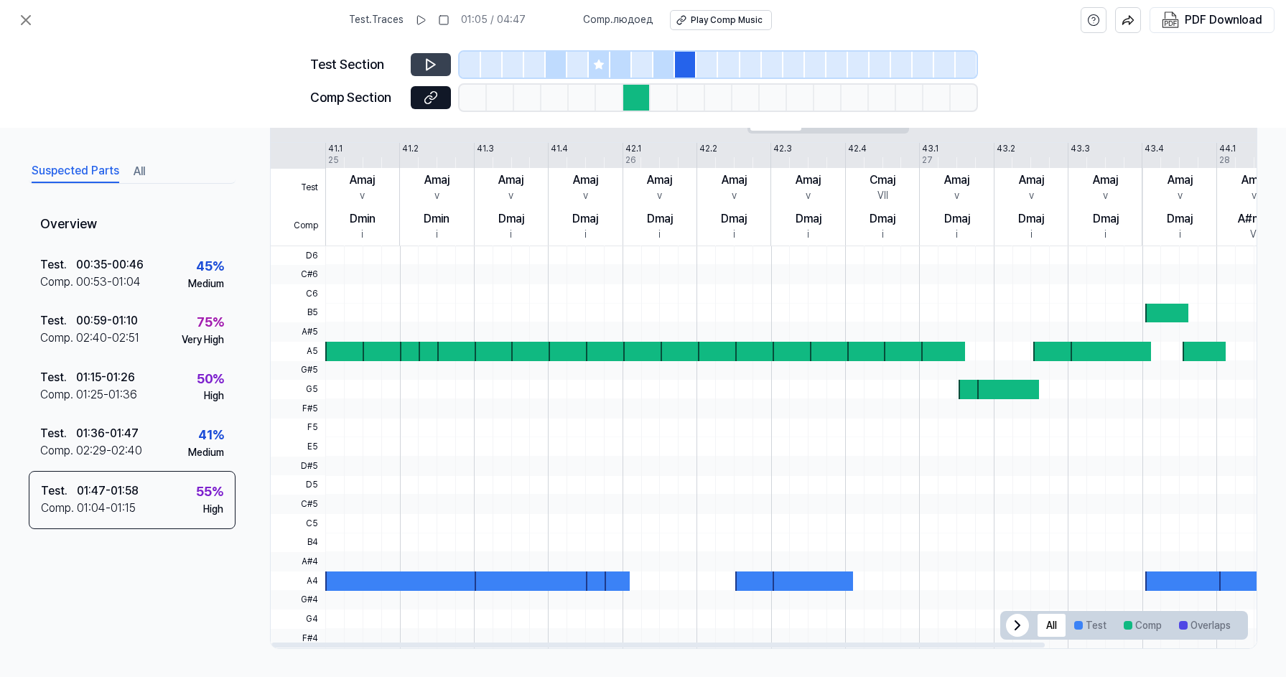
click at [439, 66] on button at bounding box center [431, 64] width 40 height 23
click at [432, 65] on icon at bounding box center [431, 64] width 14 height 14
click at [432, 65] on icon at bounding box center [432, 64] width 2 height 9
click at [24, 19] on icon at bounding box center [26, 20] width 9 height 9
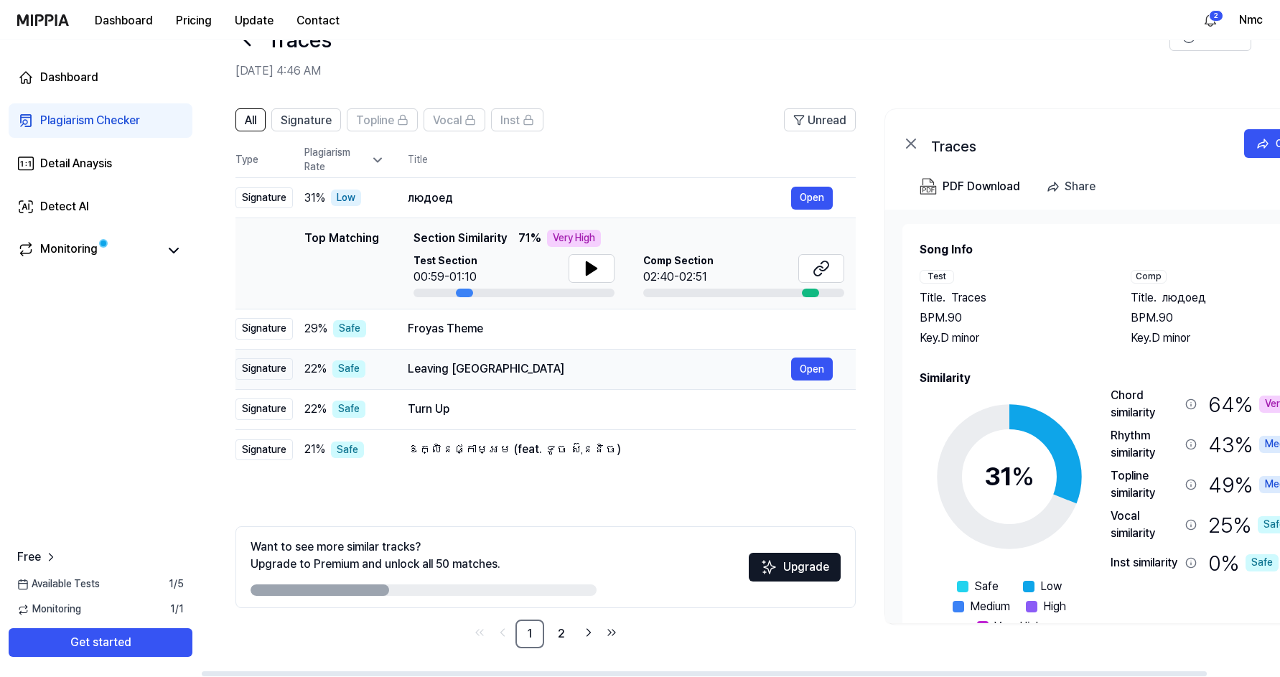
scroll to position [47, 0]
click at [824, 262] on icon at bounding box center [824, 265] width 9 height 9
click at [562, 635] on link "2" at bounding box center [561, 634] width 29 height 29
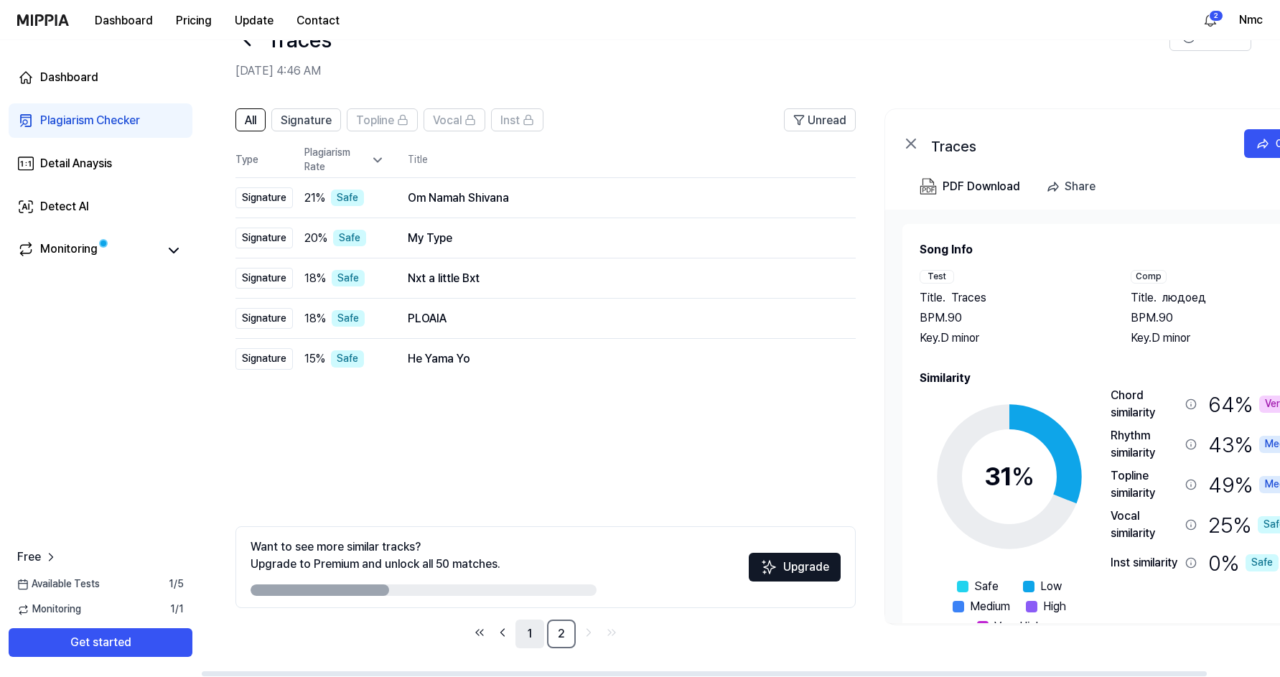
click at [533, 636] on link "1" at bounding box center [529, 634] width 29 height 29
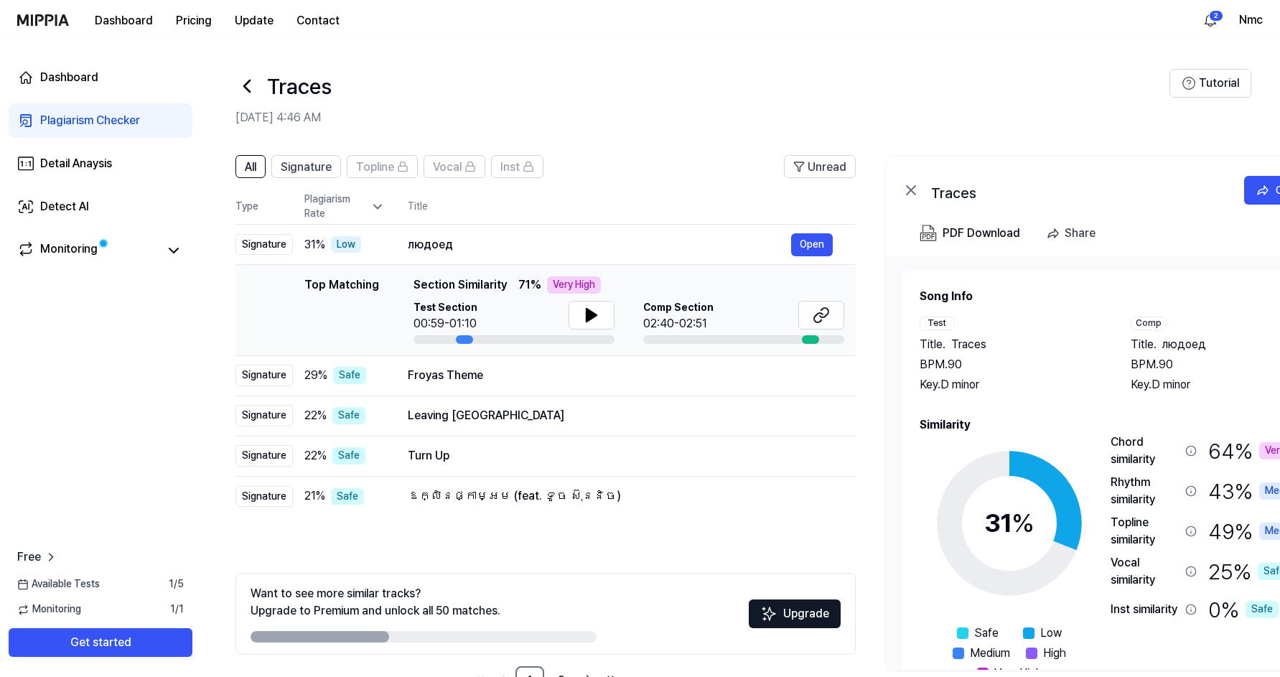
click at [251, 93] on icon at bounding box center [246, 86] width 23 height 23
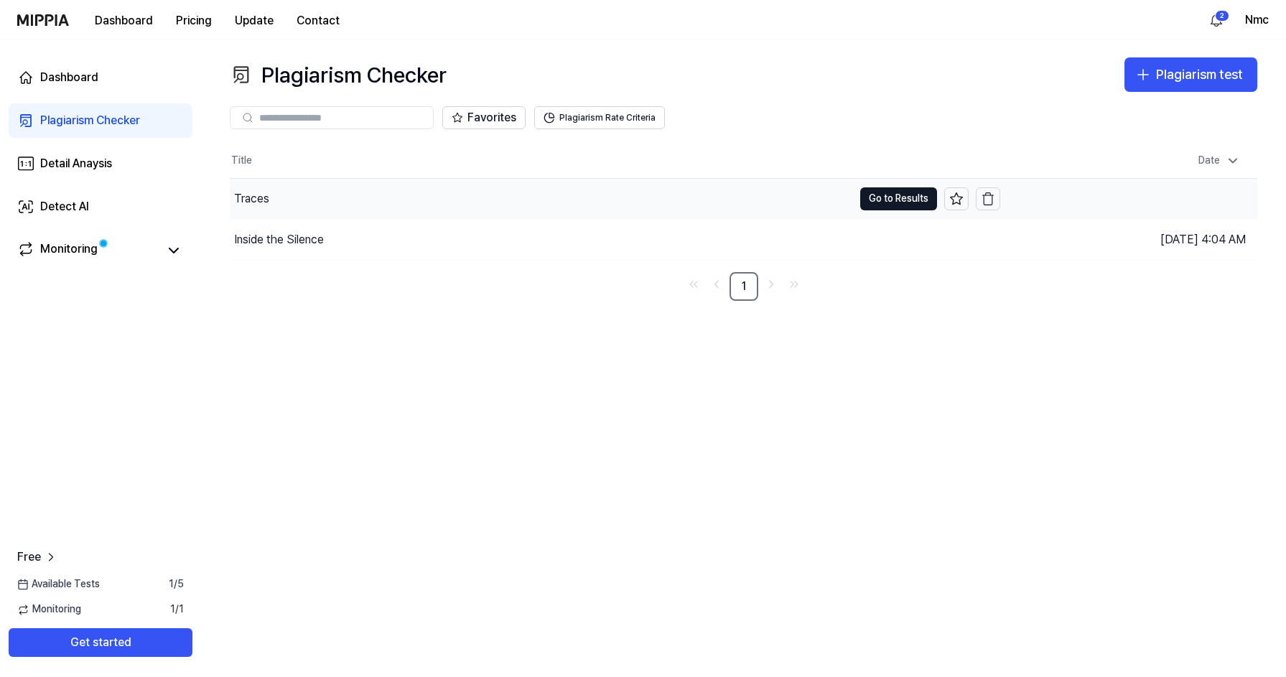
click at [328, 196] on div "Traces" at bounding box center [541, 199] width 623 height 40
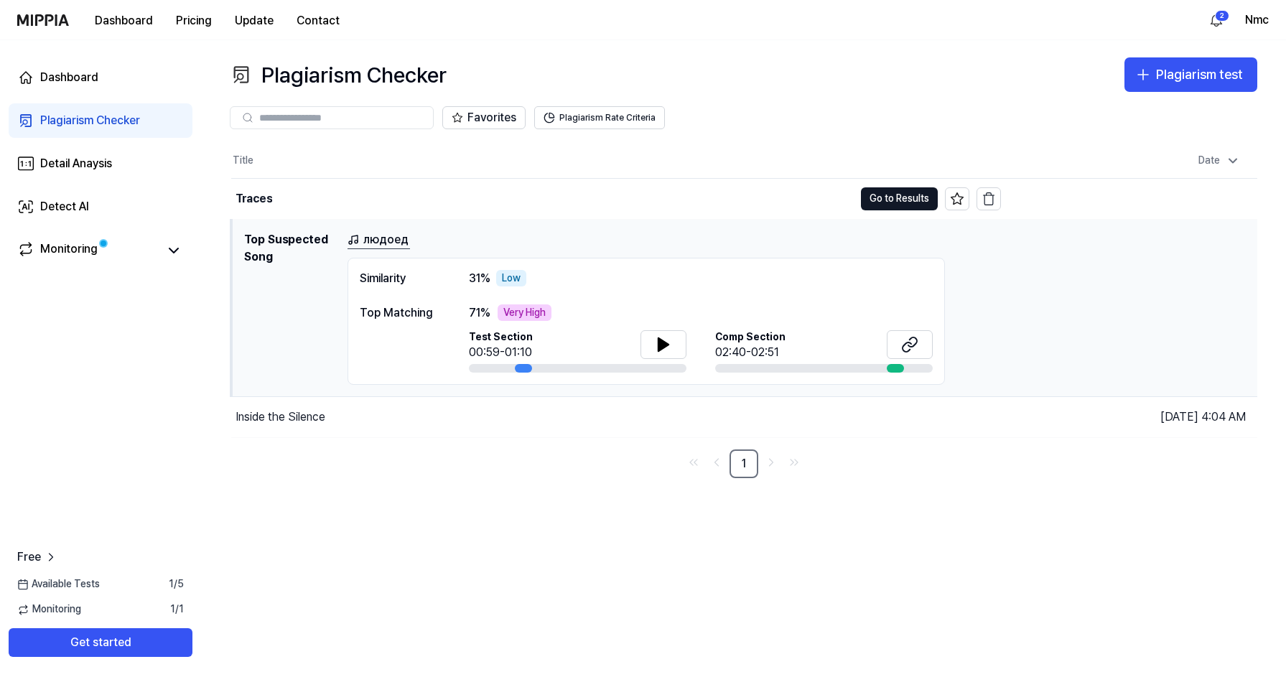
click at [599, 292] on div "Similarity 31 % Low Top Matching 71 % Very High Test Section 00:59-01:10 Comp S…" at bounding box center [645, 322] width 597 height 128
click at [375, 316] on div "Top Matching" at bounding box center [400, 312] width 80 height 17
click at [889, 201] on button "Go to Results" at bounding box center [899, 198] width 77 height 23
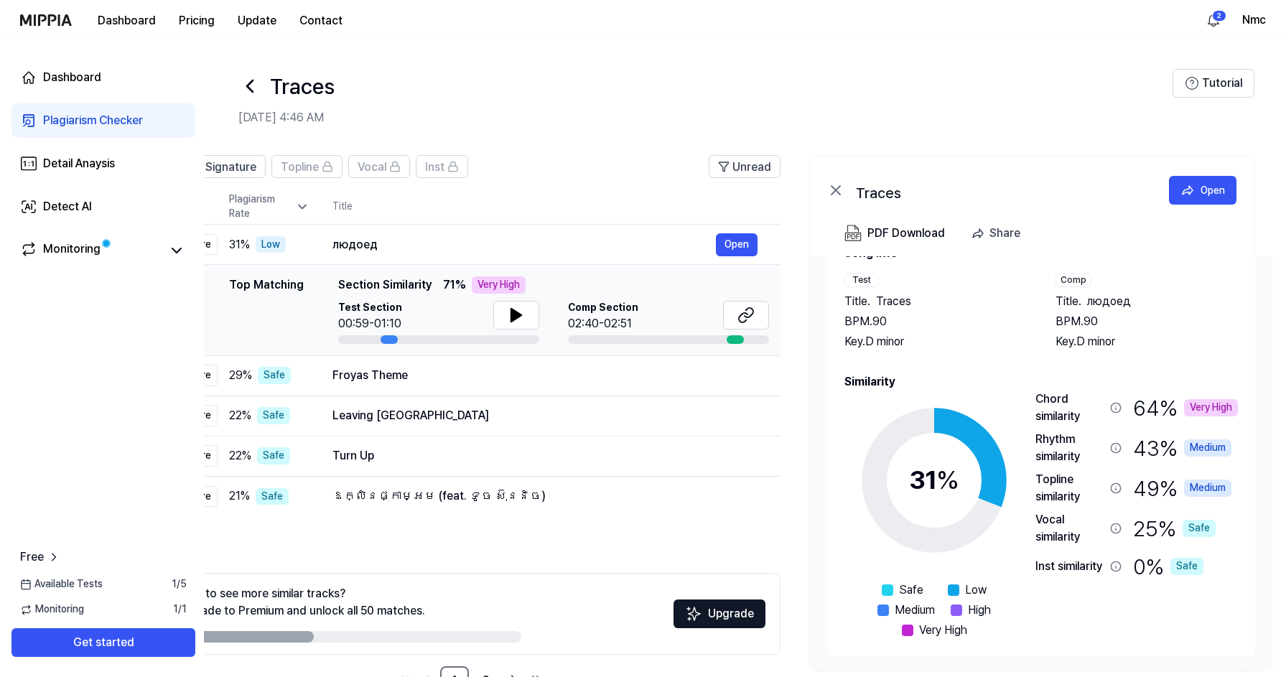
scroll to position [0, 78]
click at [1197, 402] on div "Very High" at bounding box center [1208, 407] width 54 height 17
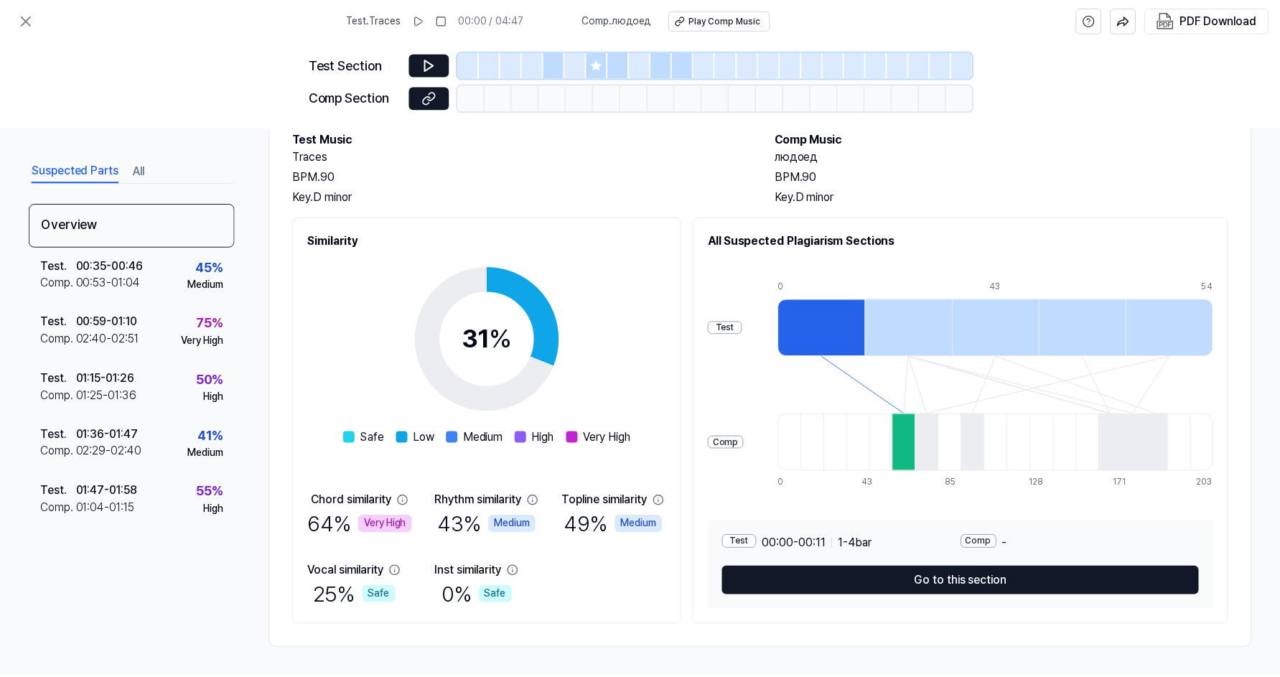
scroll to position [84, 0]
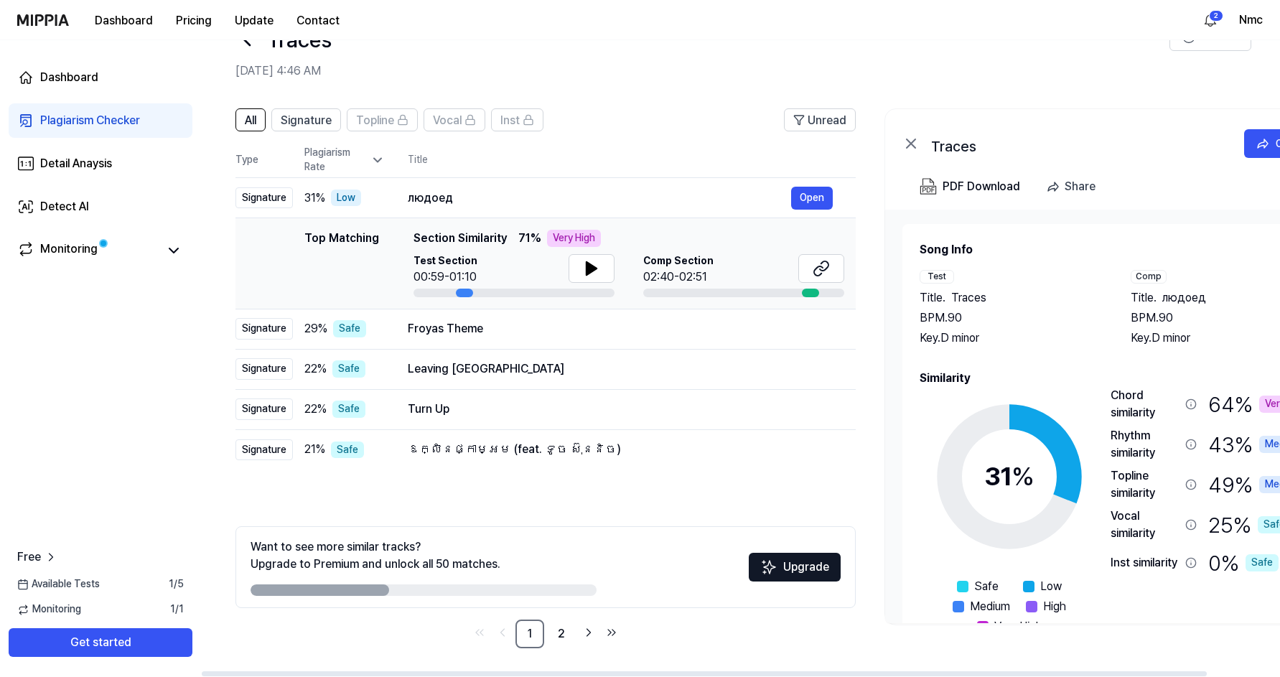
scroll to position [47, 0]
click at [623, 151] on th "Title" at bounding box center [632, 160] width 448 height 34
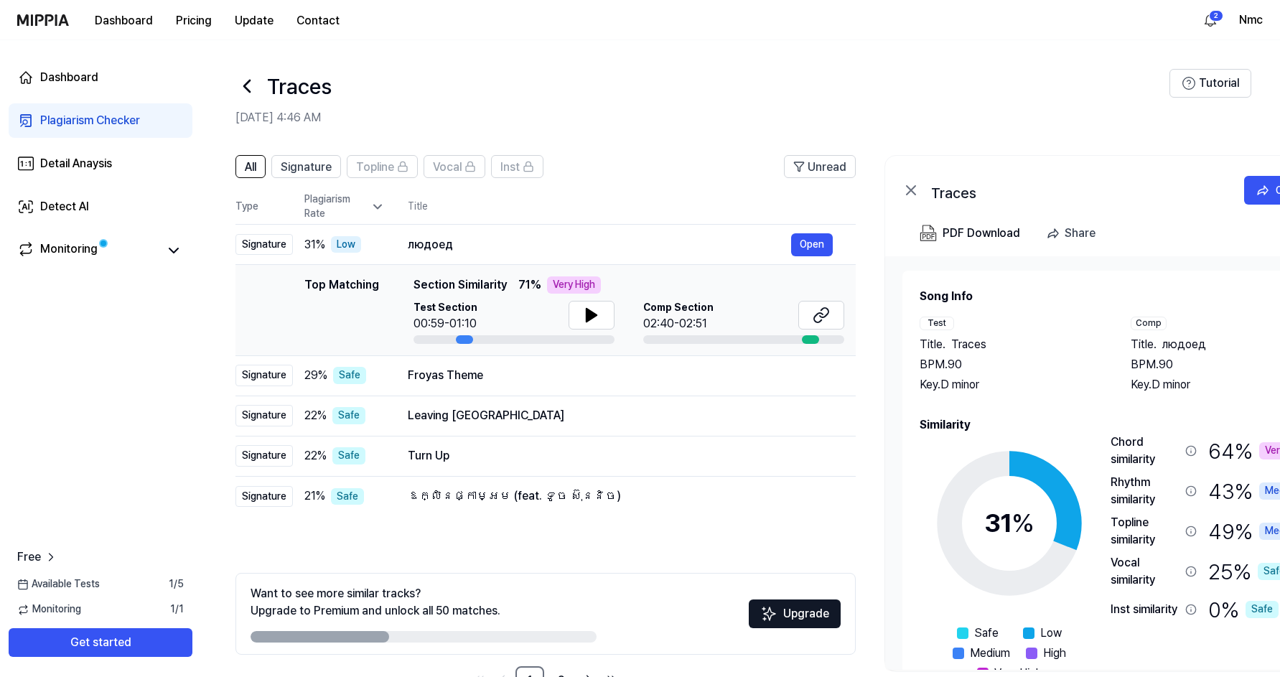
scroll to position [0, 0]
click at [831, 317] on button at bounding box center [821, 315] width 46 height 29
click at [717, 93] on div "Traces" at bounding box center [702, 86] width 934 height 34
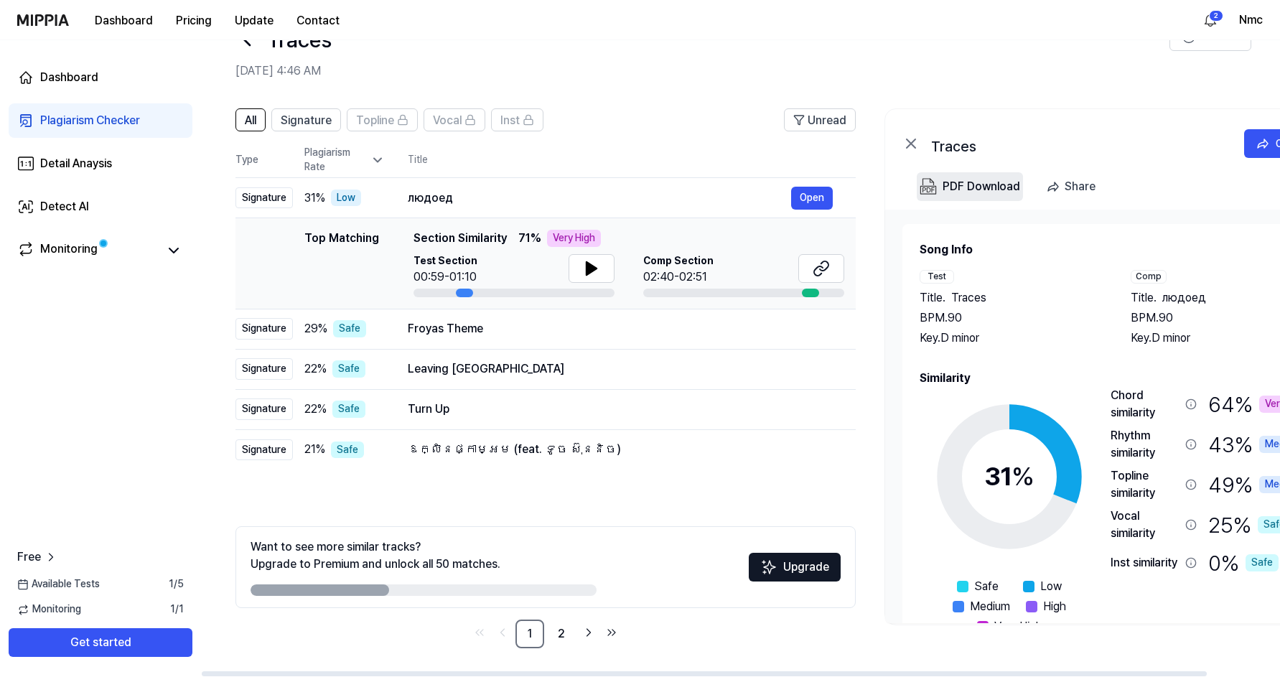
scroll to position [47, 0]
